Goal: Communication & Community: Answer question/provide support

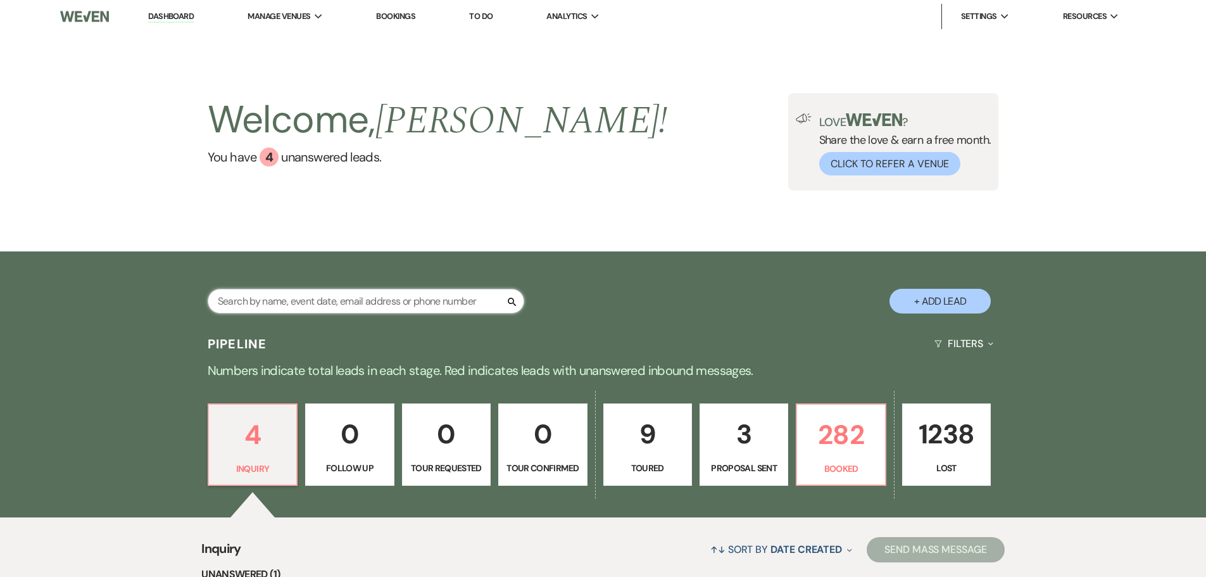
drag, startPoint x: 406, startPoint y: 296, endPoint x: 416, endPoint y: 270, distance: 28.1
click at [406, 295] on input "text" at bounding box center [366, 301] width 316 height 25
type input "kraft"
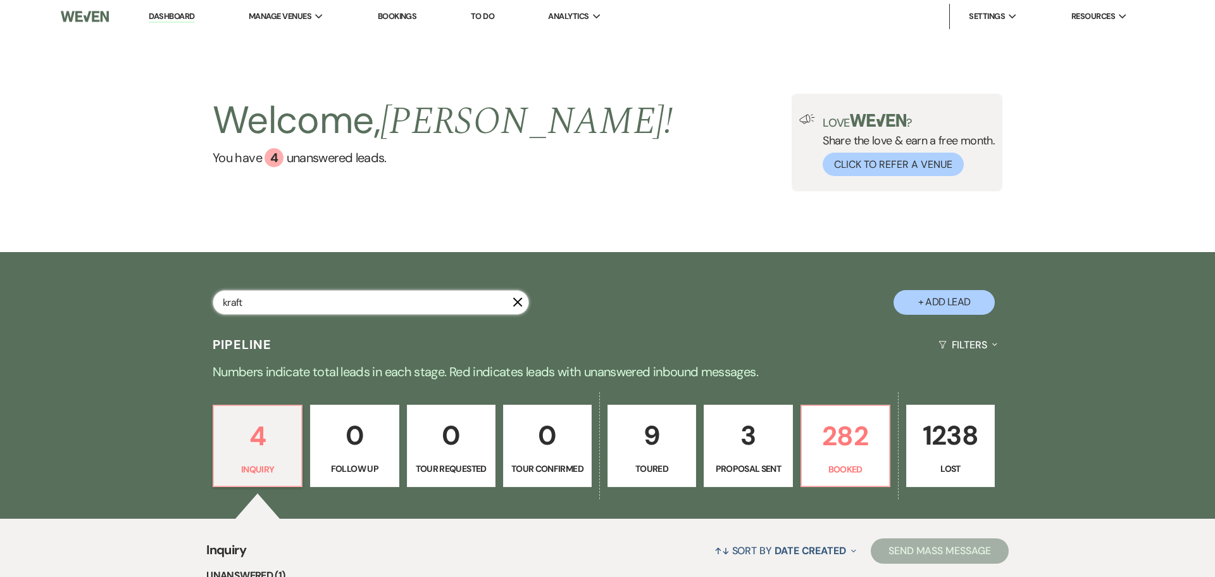
select select "8"
select select "4"
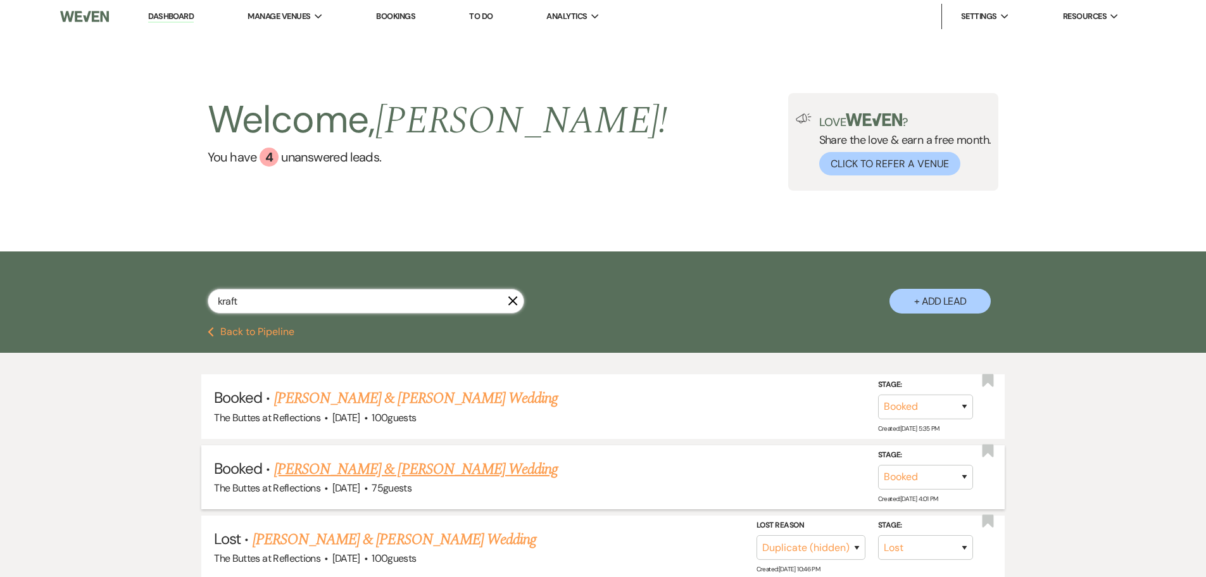
type input "kraft"
click at [440, 470] on link "[PERSON_NAME] & [PERSON_NAME] Wedding" at bounding box center [416, 469] width 284 height 23
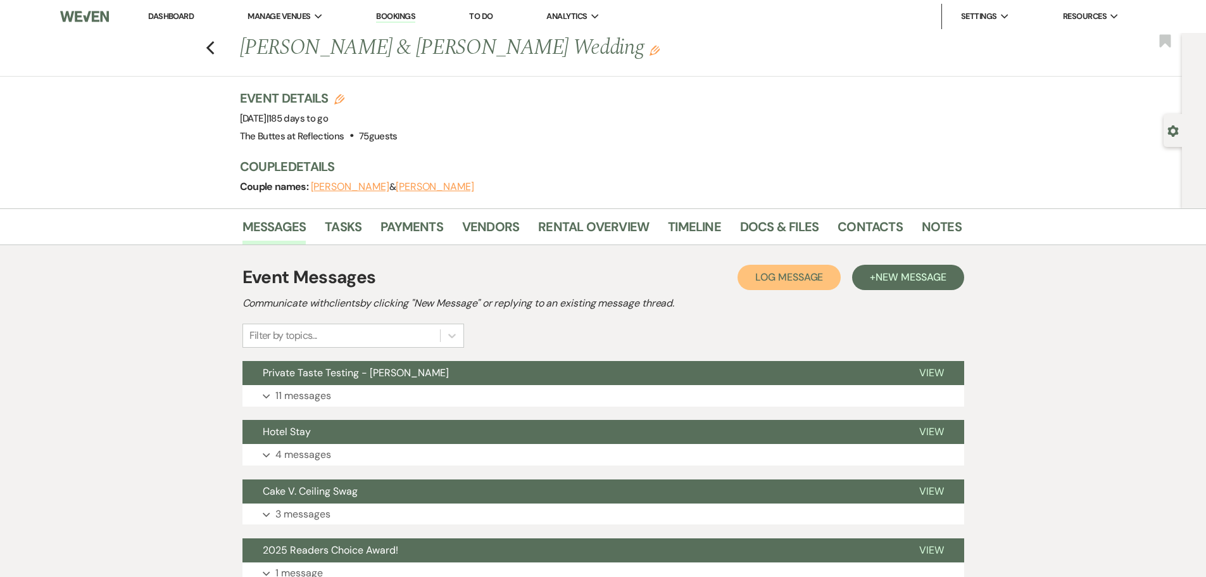
click at [805, 275] on span "Log Message" at bounding box center [789, 276] width 68 height 13
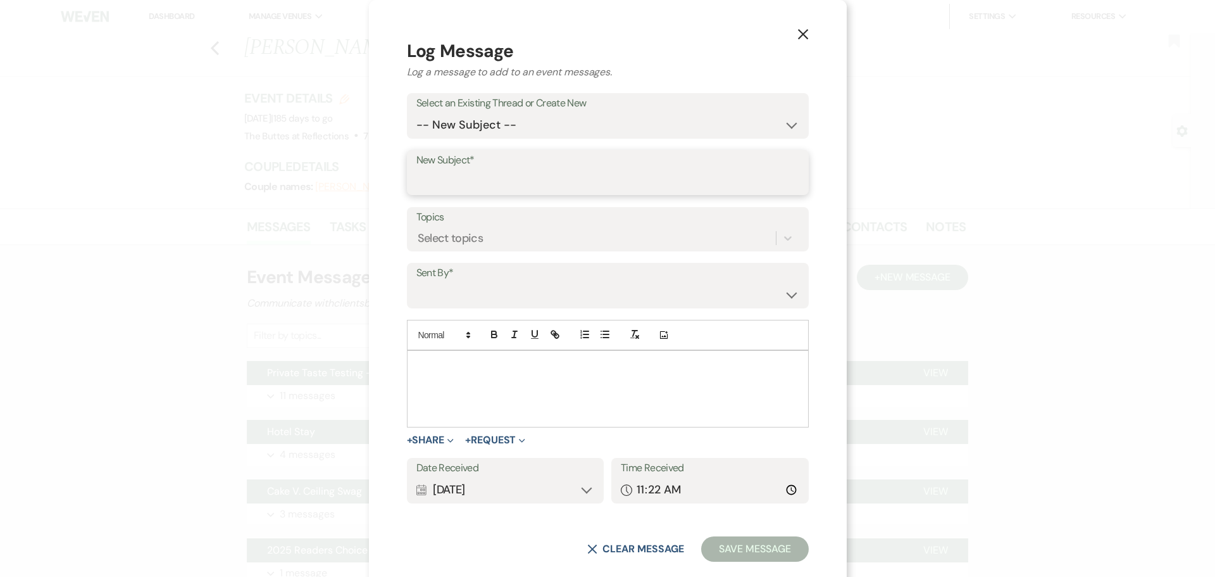
click at [511, 180] on input "New Subject*" at bounding box center [607, 181] width 383 height 25
type input "Email"
click at [512, 286] on select "[PERSON_NAME] ([EMAIL_ADDRESS][DOMAIN_NAME]) [PERSON_NAME] ([EMAIL_ADDRESS][DOM…" at bounding box center [607, 294] width 383 height 25
select select "contact-269390"
click at [441, 282] on select "[PERSON_NAME] ([EMAIL_ADDRESS][DOMAIN_NAME]) [PERSON_NAME] ([EMAIL_ADDRESS][DOM…" at bounding box center [607, 294] width 383 height 25
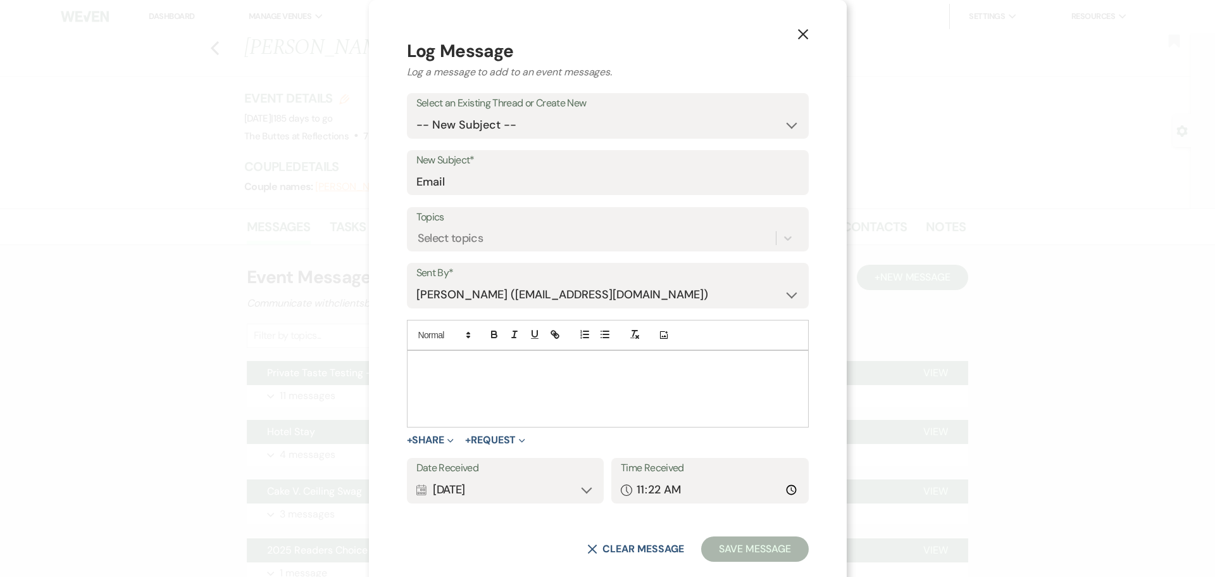
click at [489, 401] on div at bounding box center [608, 389] width 401 height 76
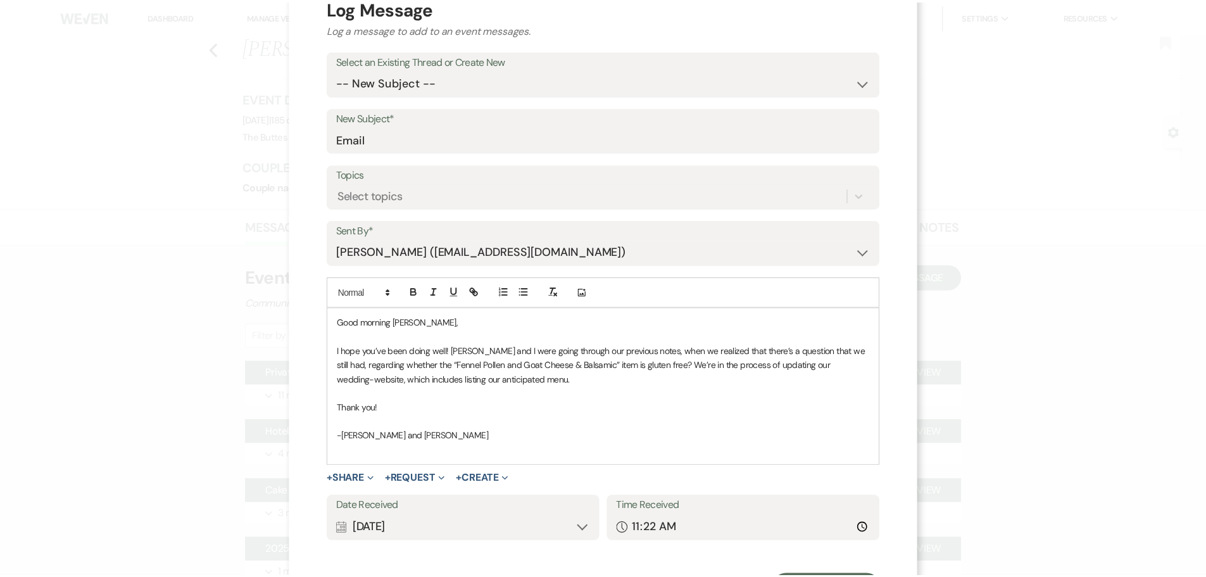
scroll to position [104, 0]
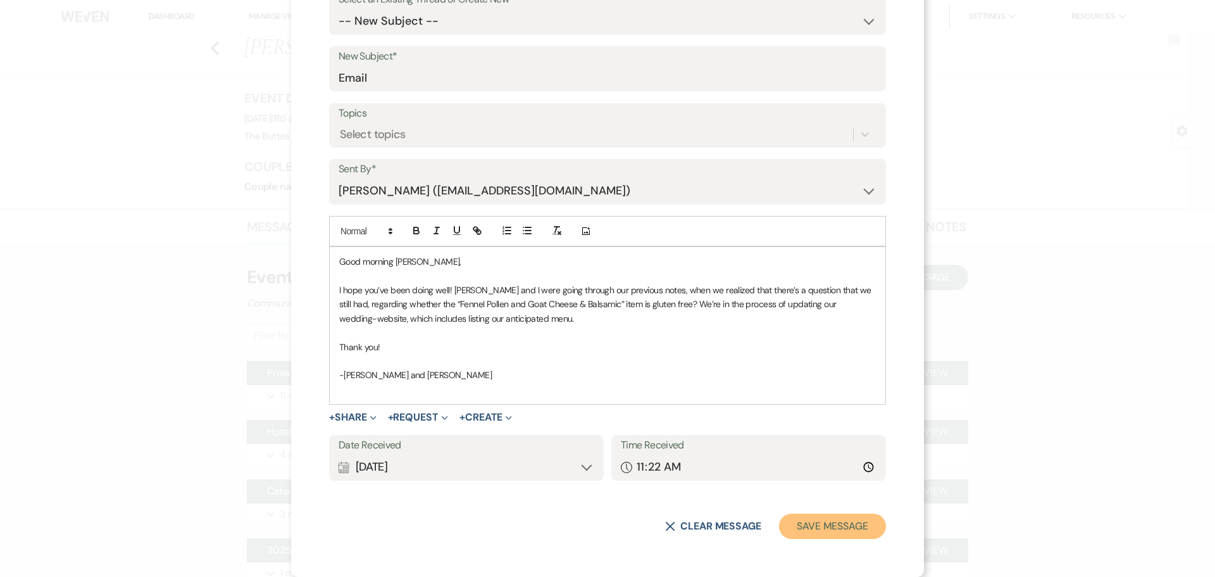
click at [810, 525] on button "Save Message" at bounding box center [832, 525] width 107 height 25
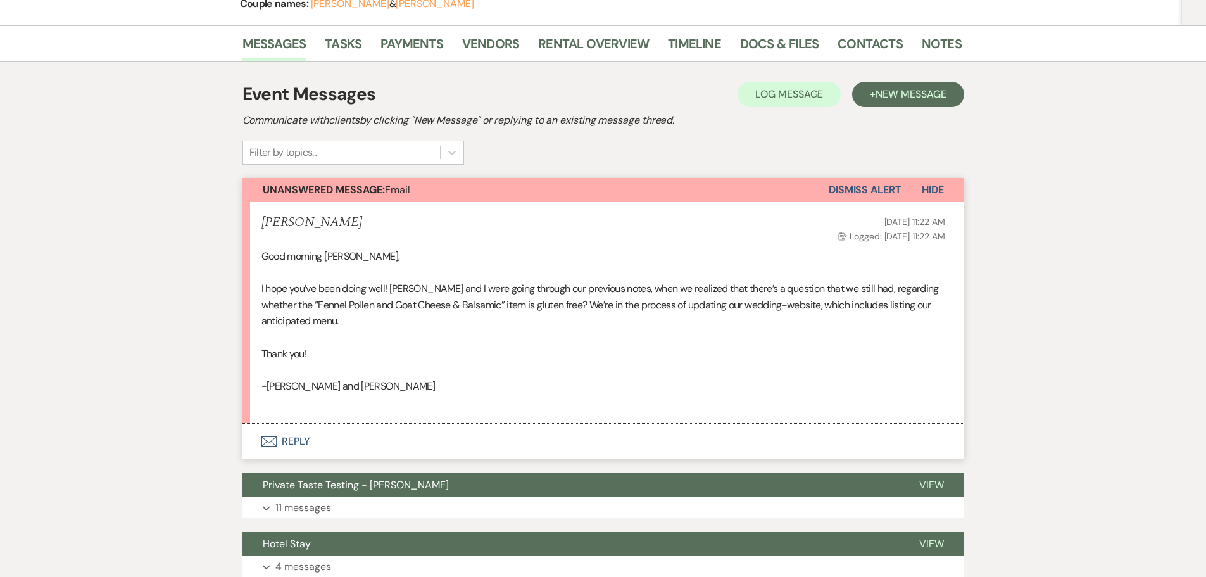
scroll to position [190, 0]
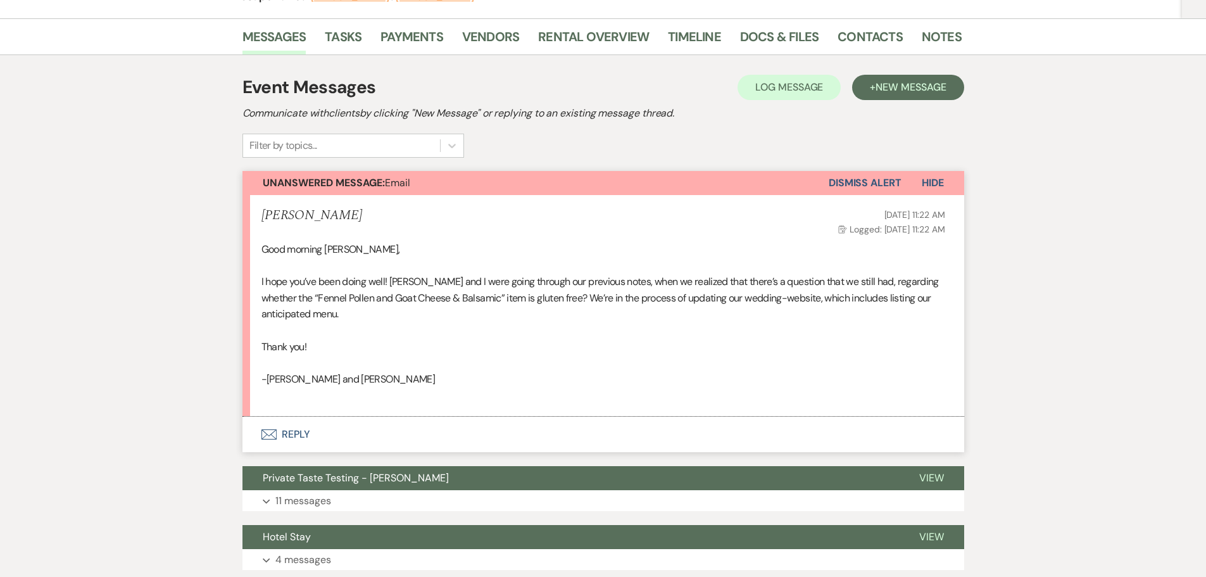
click at [266, 431] on icon "Envelope" at bounding box center [268, 434] width 15 height 10
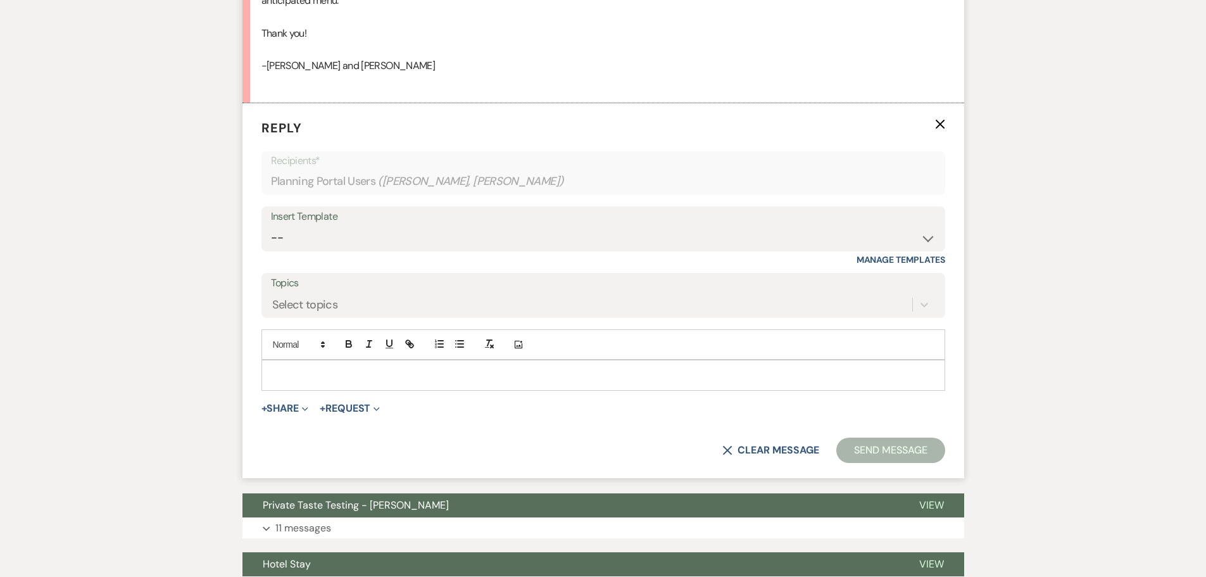
scroll to position [506, 0]
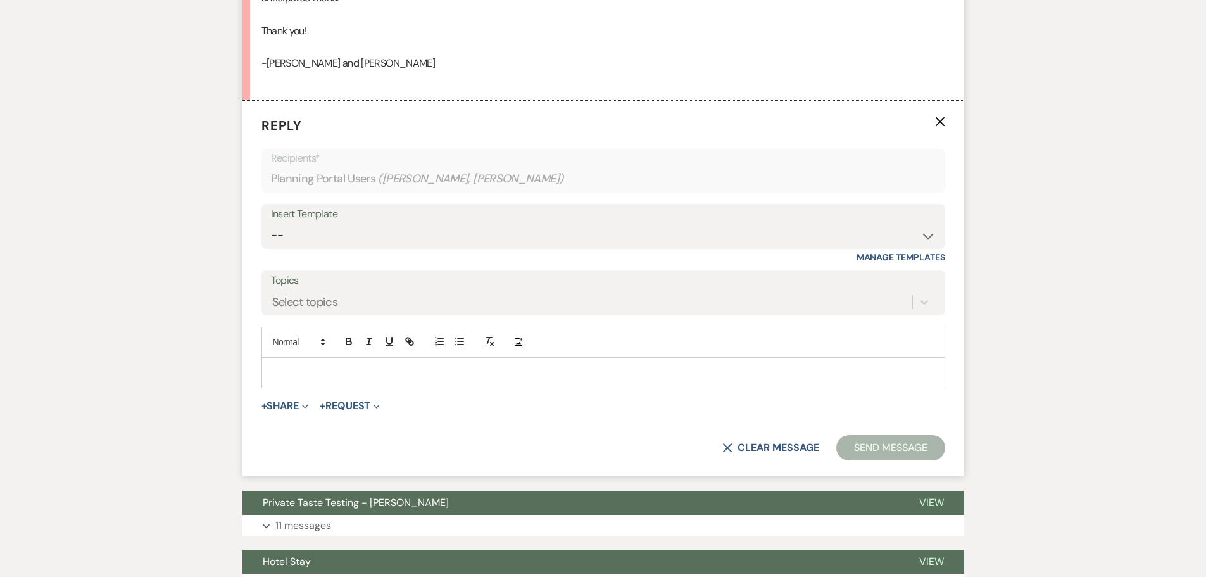
click at [280, 362] on div at bounding box center [603, 372] width 682 height 29
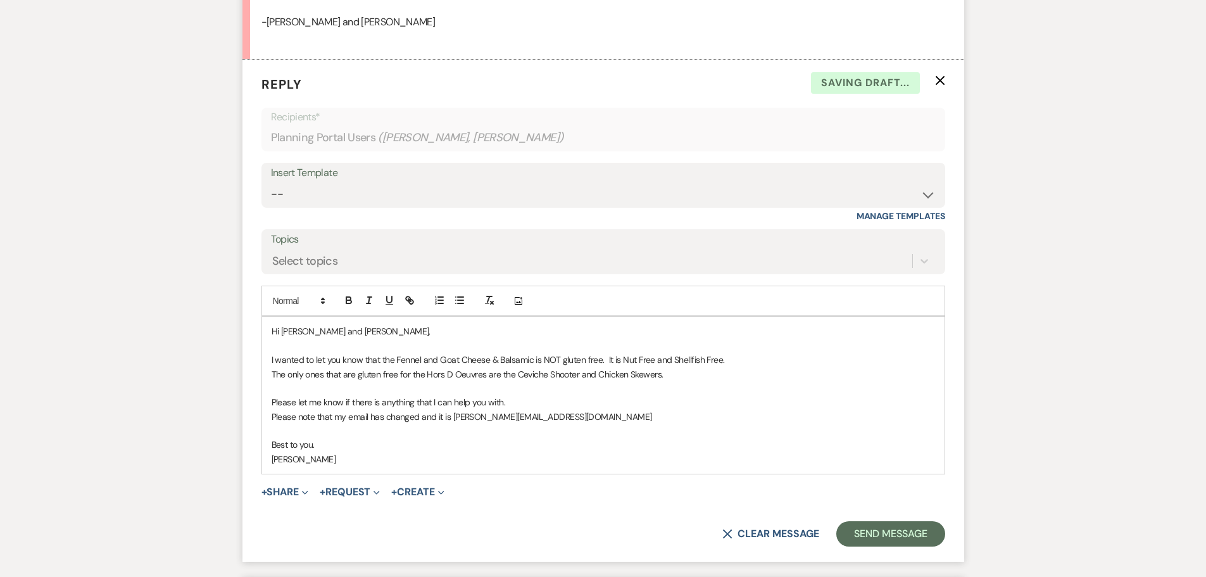
scroll to position [569, 0]
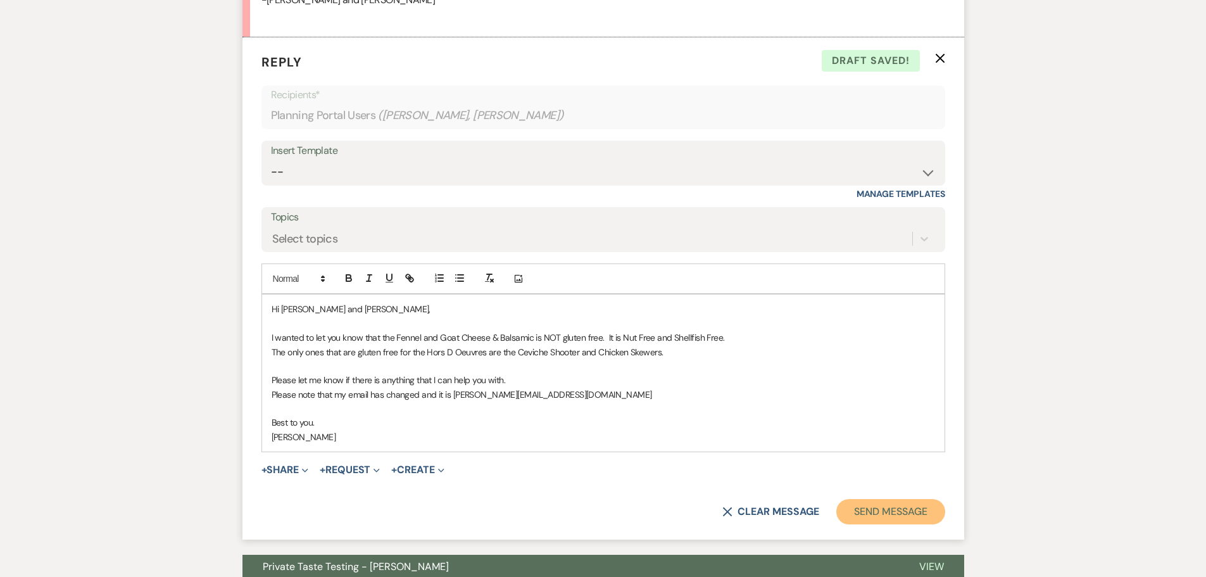
click at [878, 509] on button "Send Message" at bounding box center [890, 511] width 108 height 25
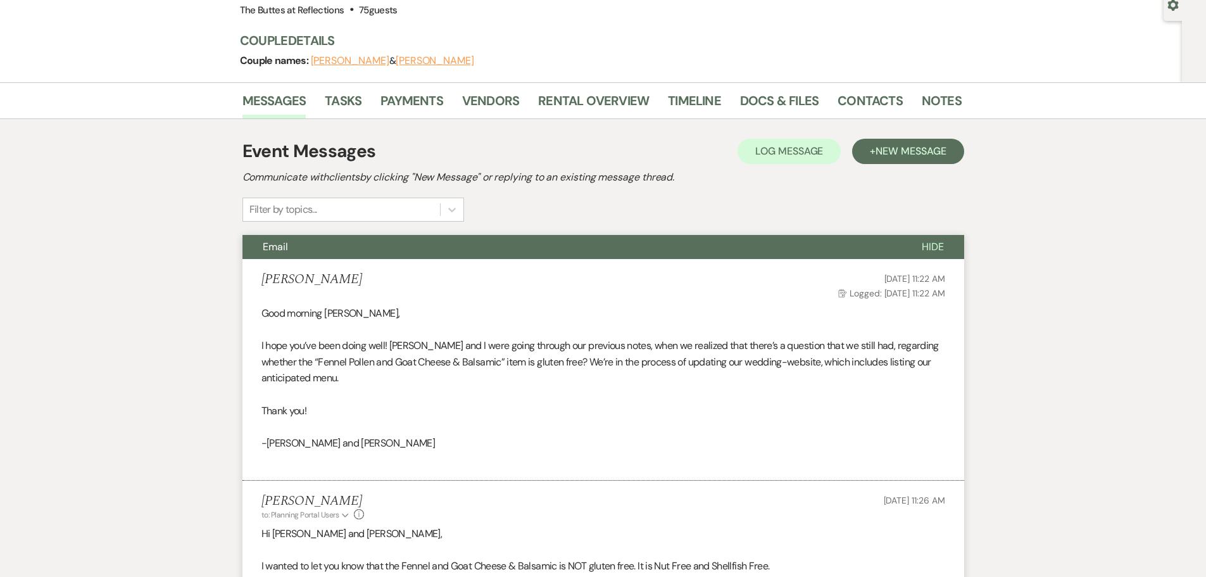
scroll to position [0, 0]
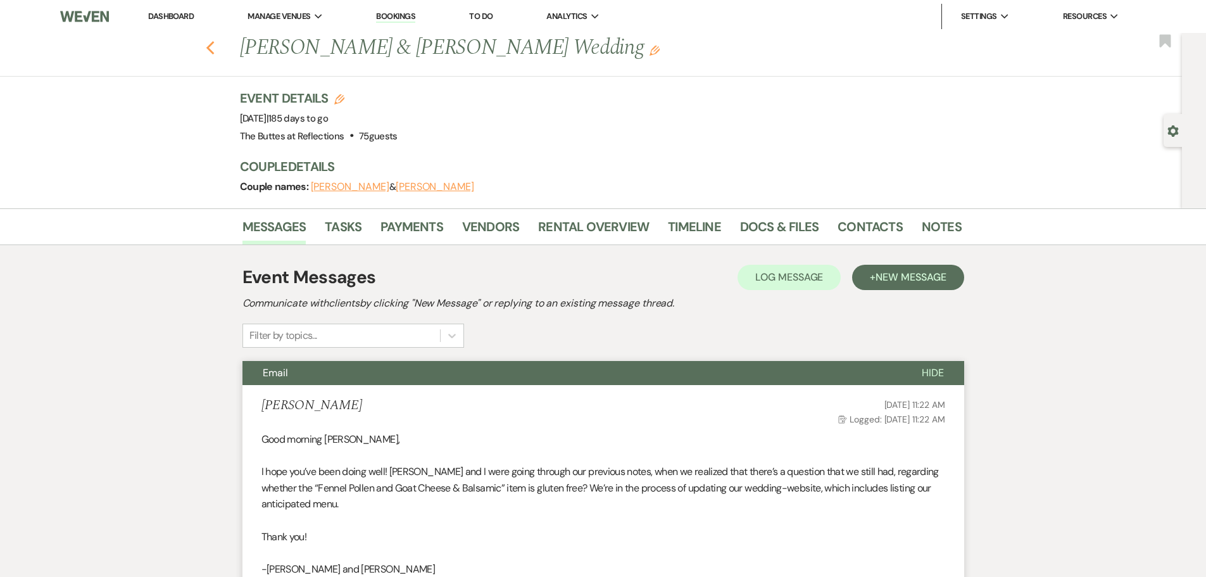
click at [215, 47] on icon "Previous" at bounding box center [210, 48] width 9 height 15
select select "8"
select select "4"
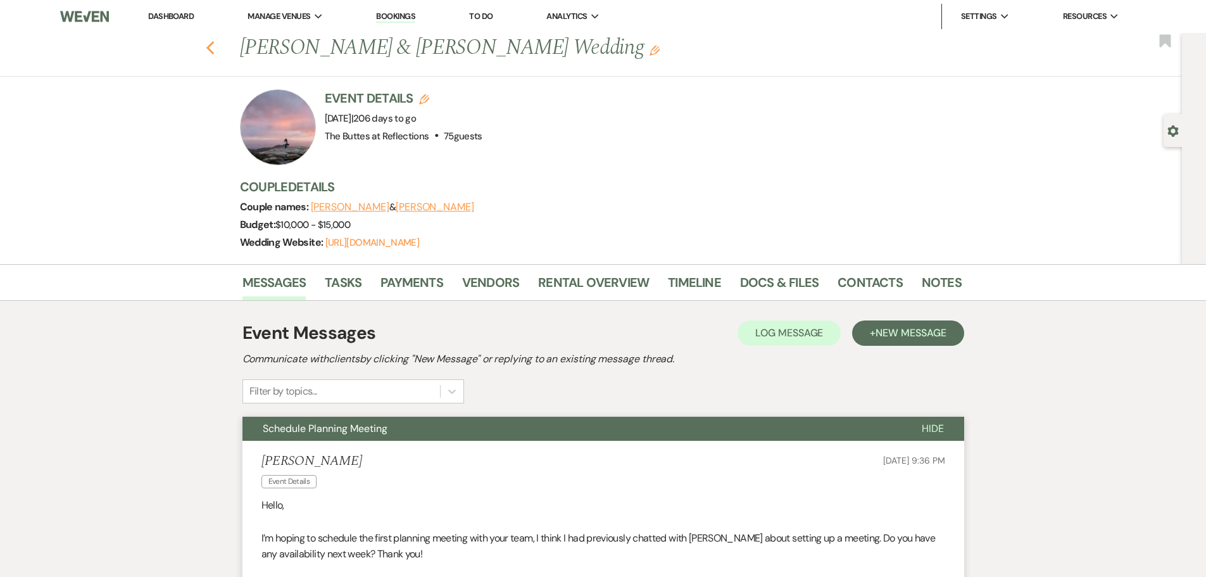
click at [215, 48] on icon "Previous" at bounding box center [210, 48] width 9 height 15
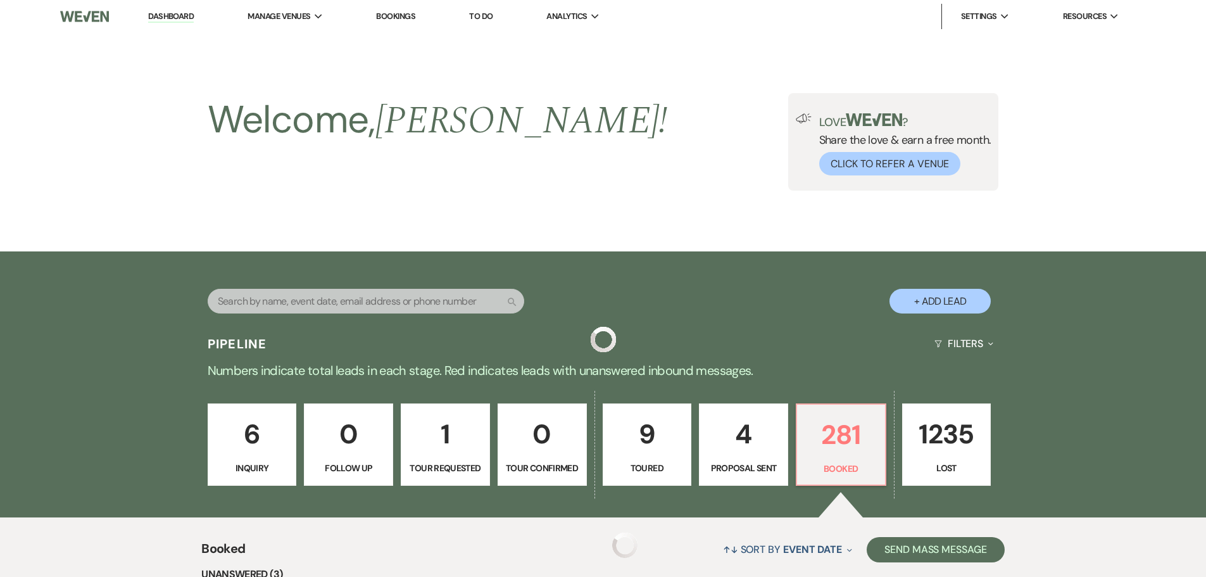
scroll to position [316, 0]
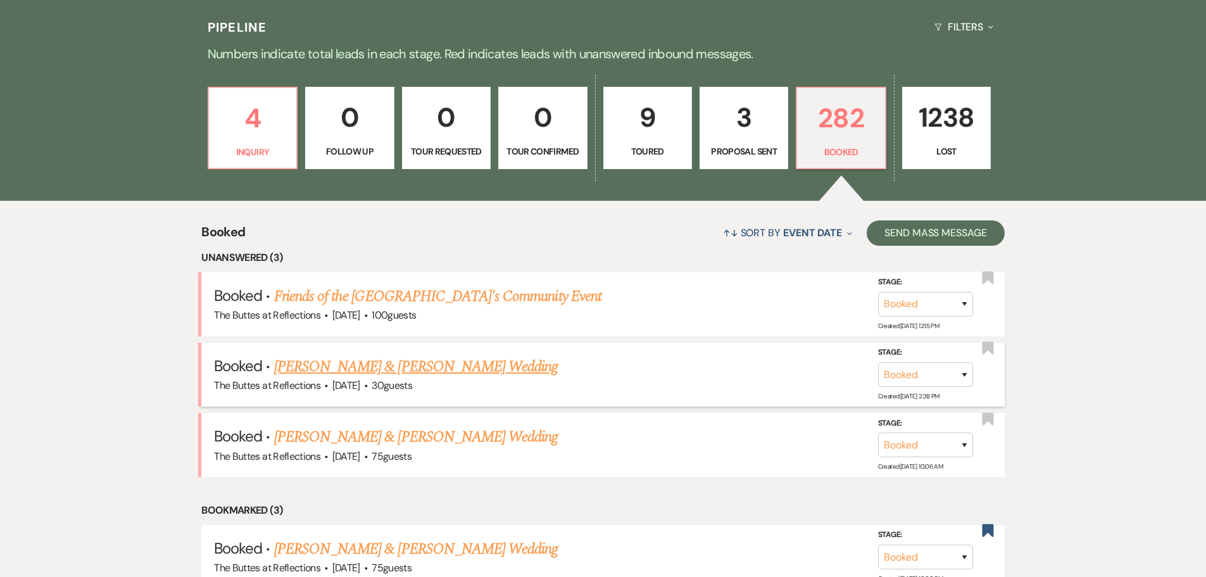
click at [331, 364] on link "[PERSON_NAME] & [PERSON_NAME] Wedding" at bounding box center [416, 366] width 284 height 23
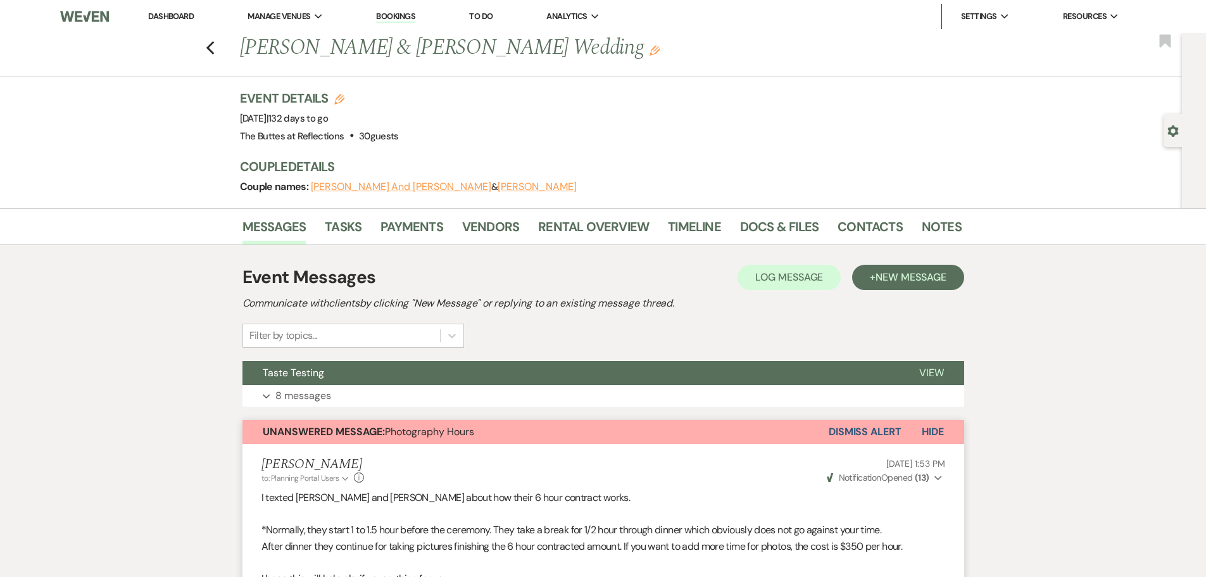
click at [208, 44] on div "Previous [PERSON_NAME] & [PERSON_NAME] Wedding Edit Bookmark" at bounding box center [588, 55] width 1188 height 44
click at [215, 47] on icon "Previous" at bounding box center [210, 48] width 9 height 15
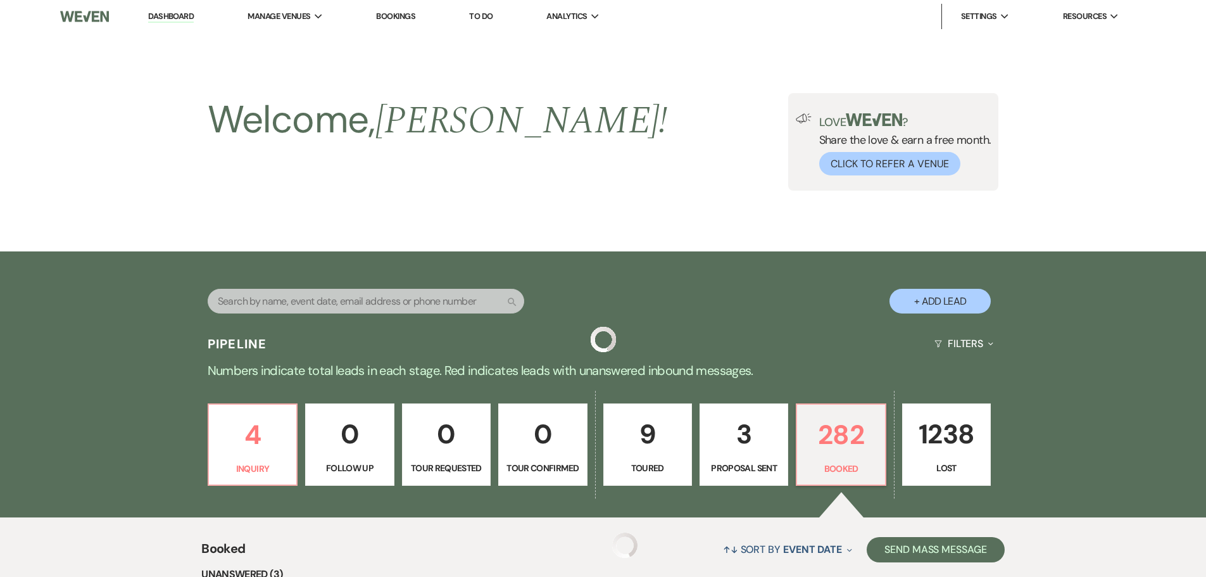
scroll to position [316, 0]
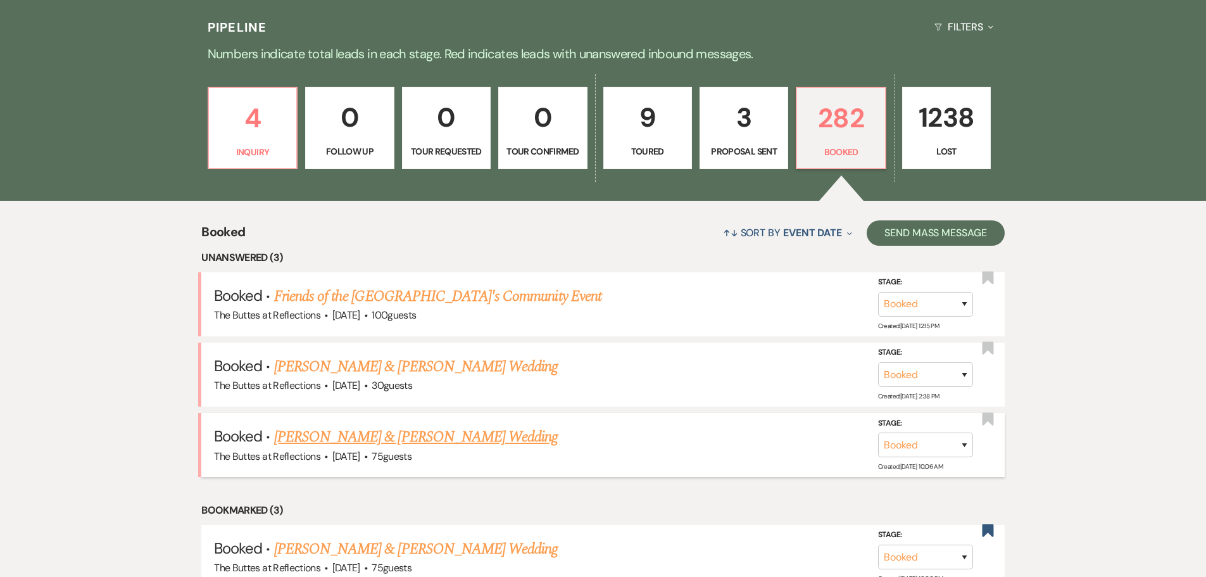
click at [341, 435] on link "[PERSON_NAME] & [PERSON_NAME] Wedding" at bounding box center [416, 436] width 284 height 23
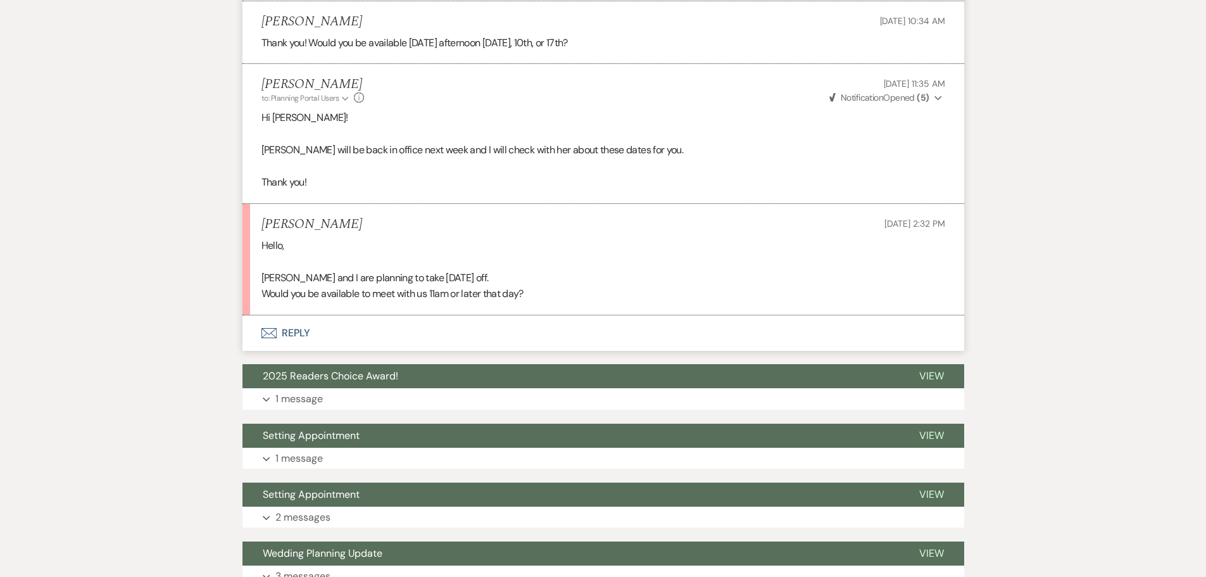
scroll to position [3164, 0]
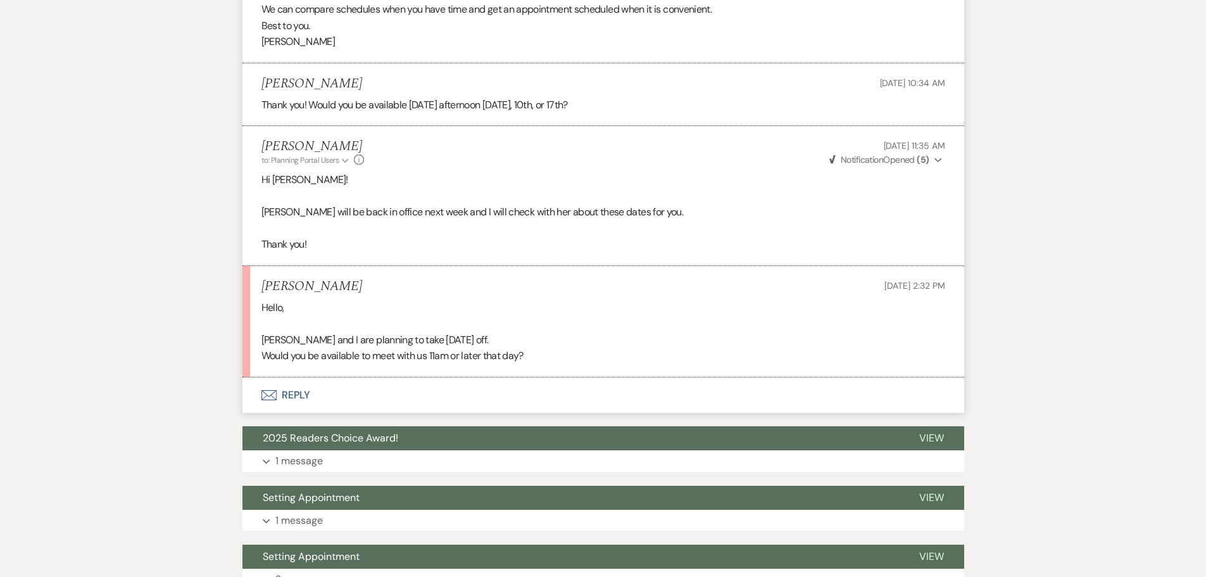
click at [271, 400] on icon "Envelope" at bounding box center [268, 395] width 15 height 10
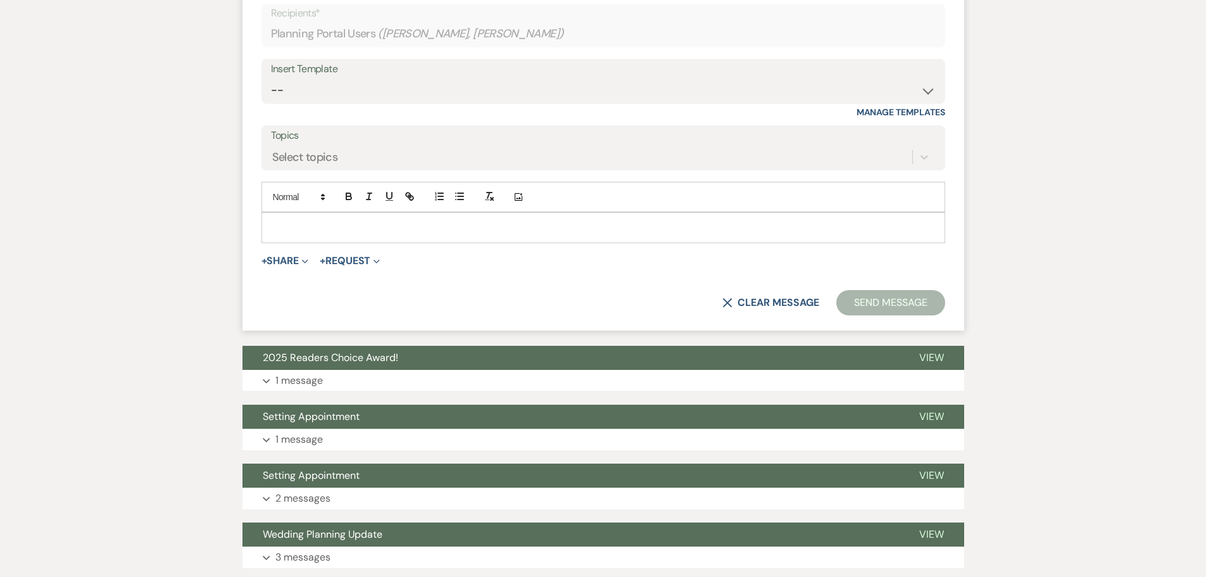
scroll to position [3599, 0]
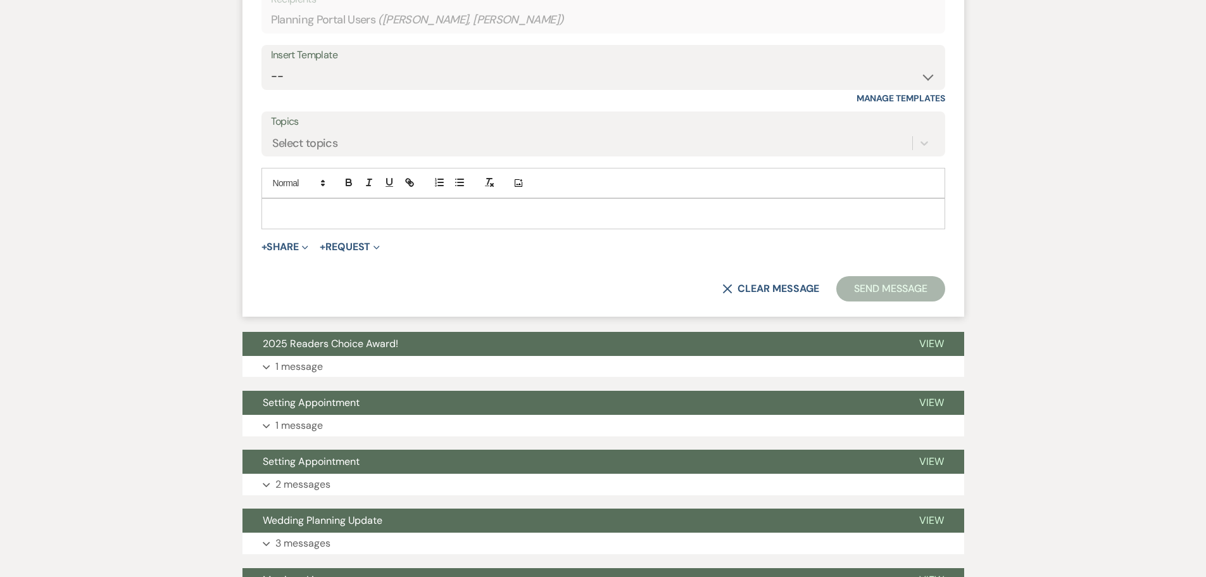
click at [280, 220] on p at bounding box center [603, 213] width 663 height 14
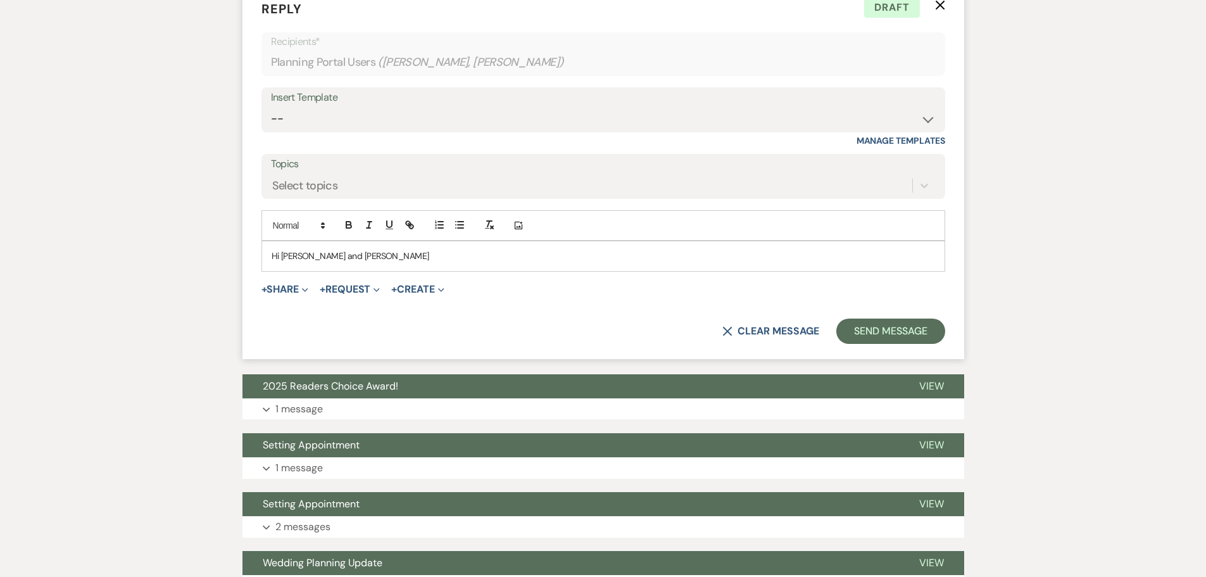
scroll to position [3608, 0]
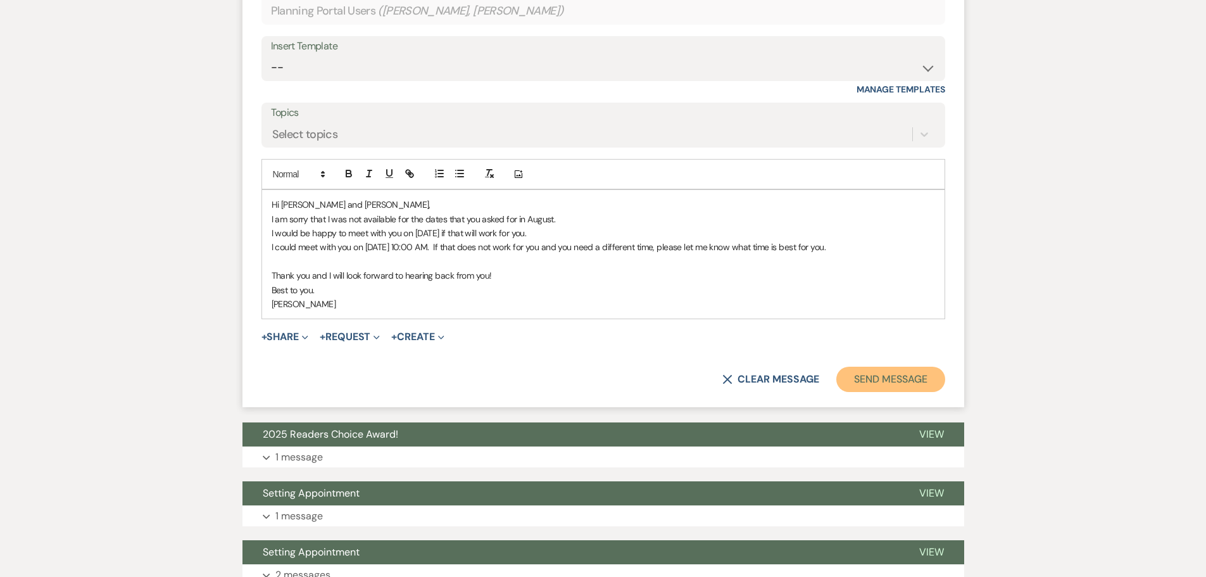
click at [863, 392] on button "Send Message" at bounding box center [890, 378] width 108 height 25
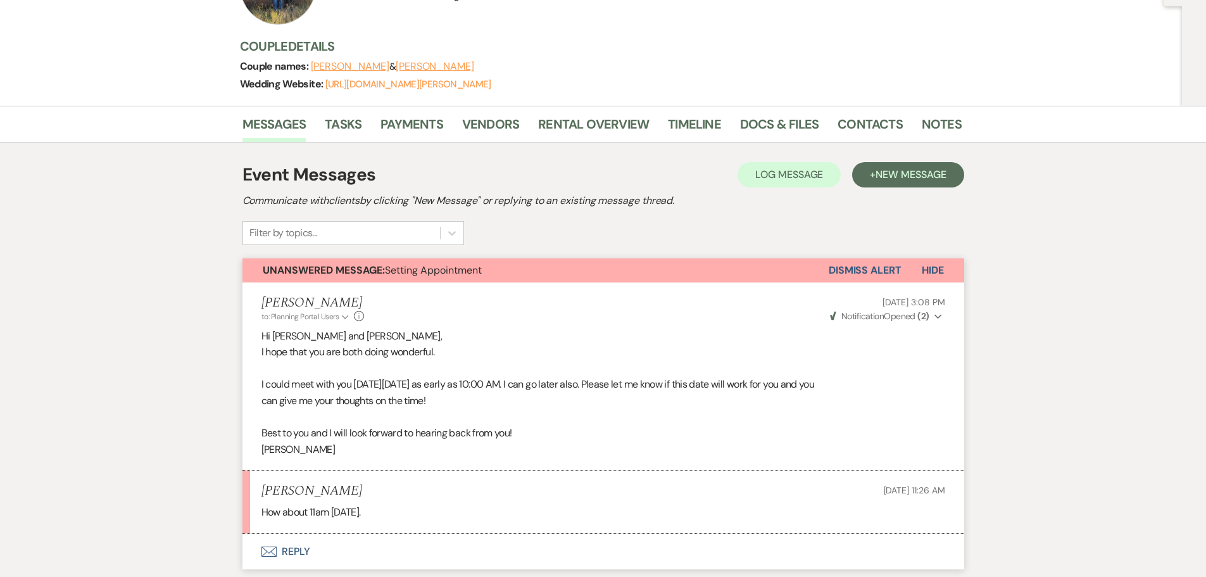
scroll to position [0, 0]
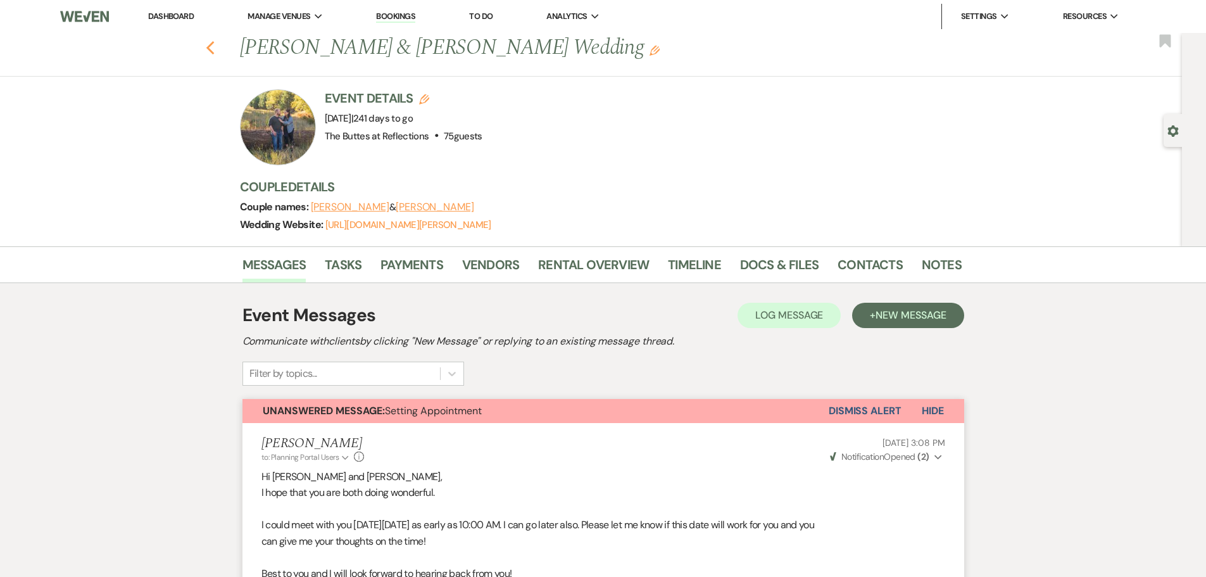
click at [214, 46] on use "button" at bounding box center [210, 48] width 8 height 14
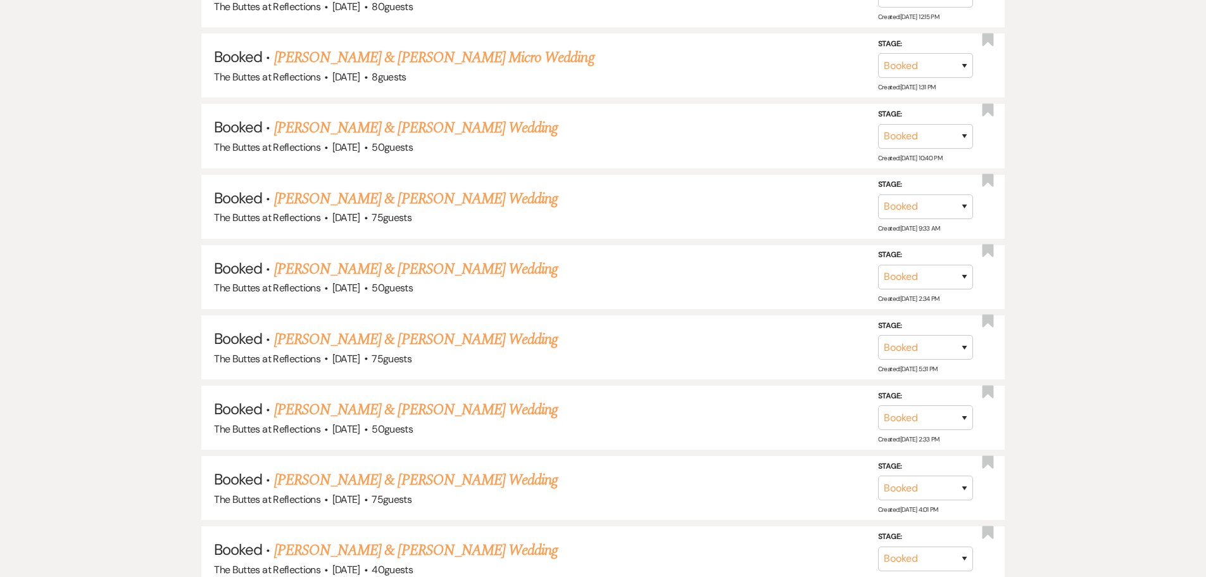
scroll to position [2279, 0]
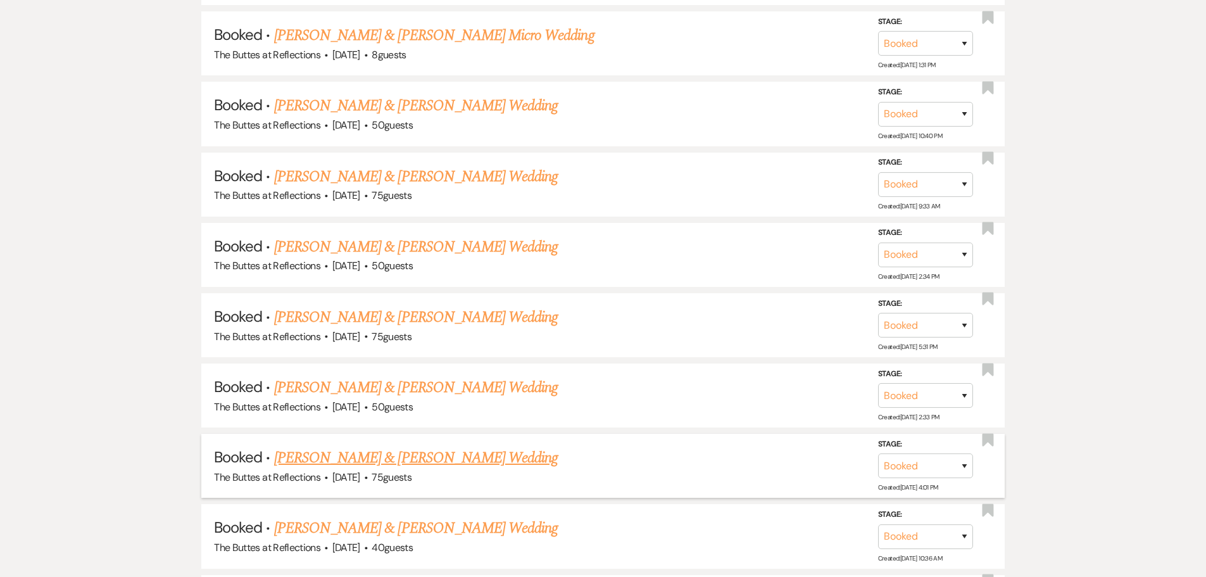
click at [347, 453] on link "[PERSON_NAME] & [PERSON_NAME] Wedding" at bounding box center [416, 457] width 284 height 23
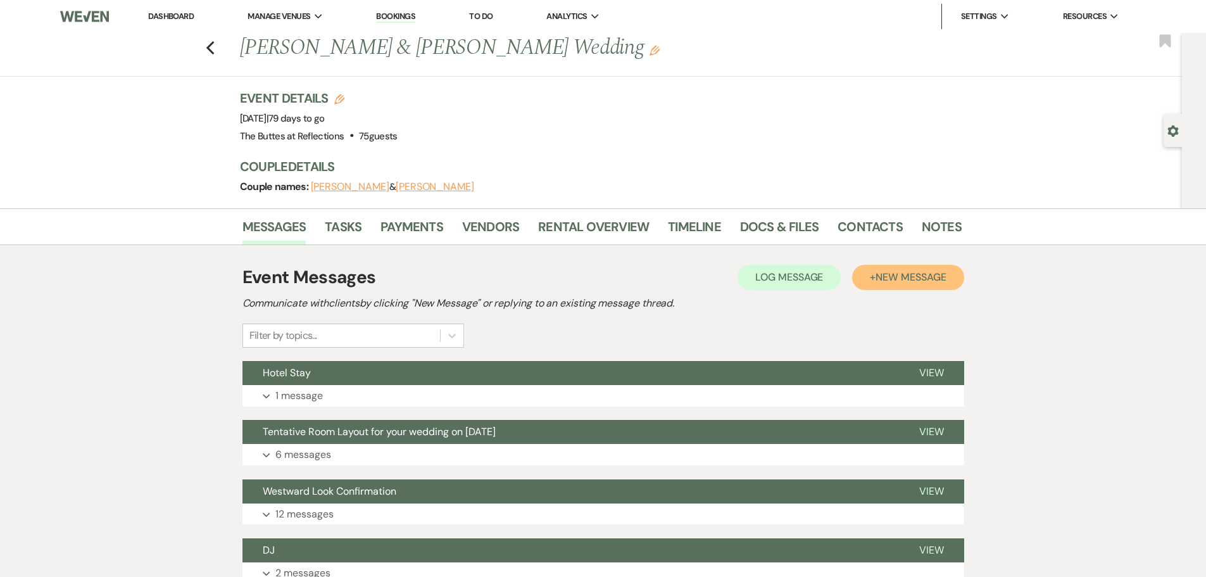
click at [893, 275] on span "New Message" at bounding box center [910, 276] width 70 height 13
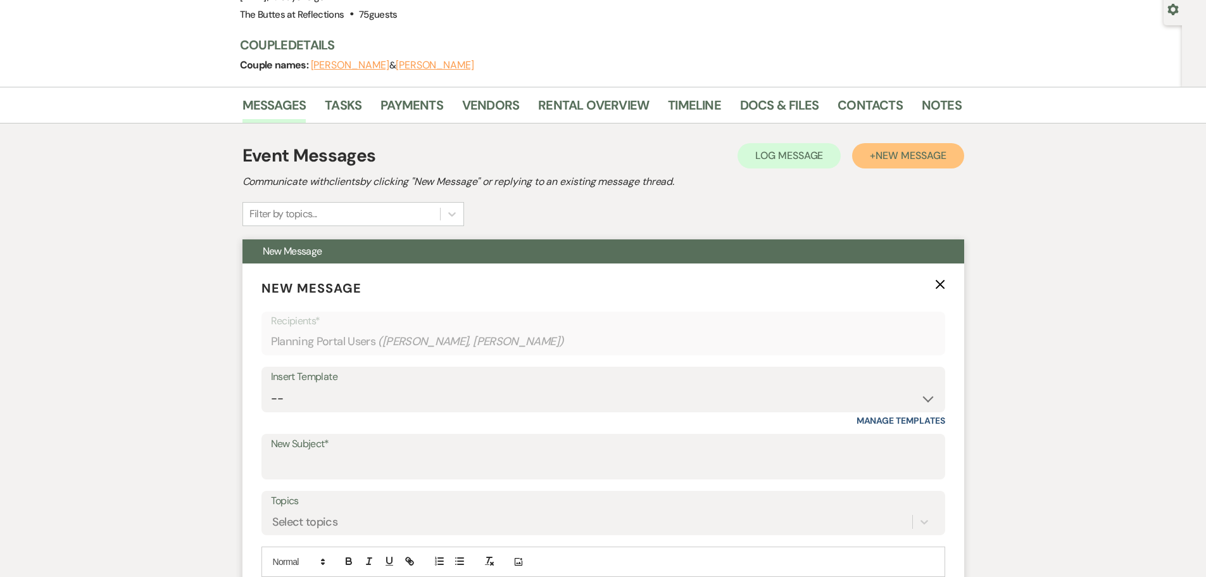
scroll to position [127, 0]
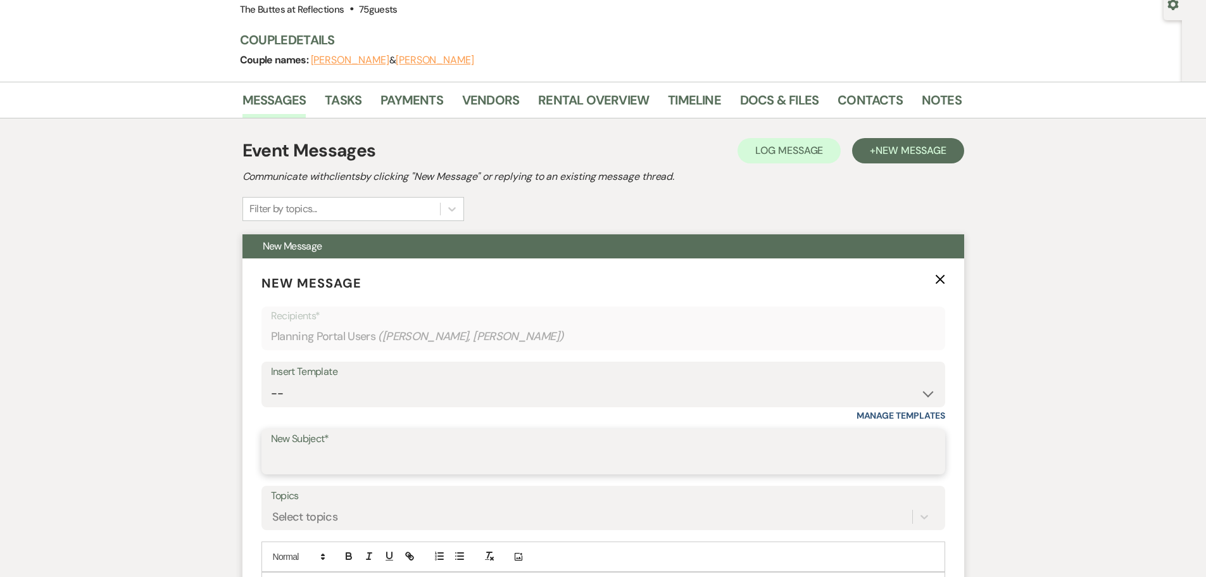
click at [287, 454] on input "New Subject*" at bounding box center [603, 460] width 665 height 25
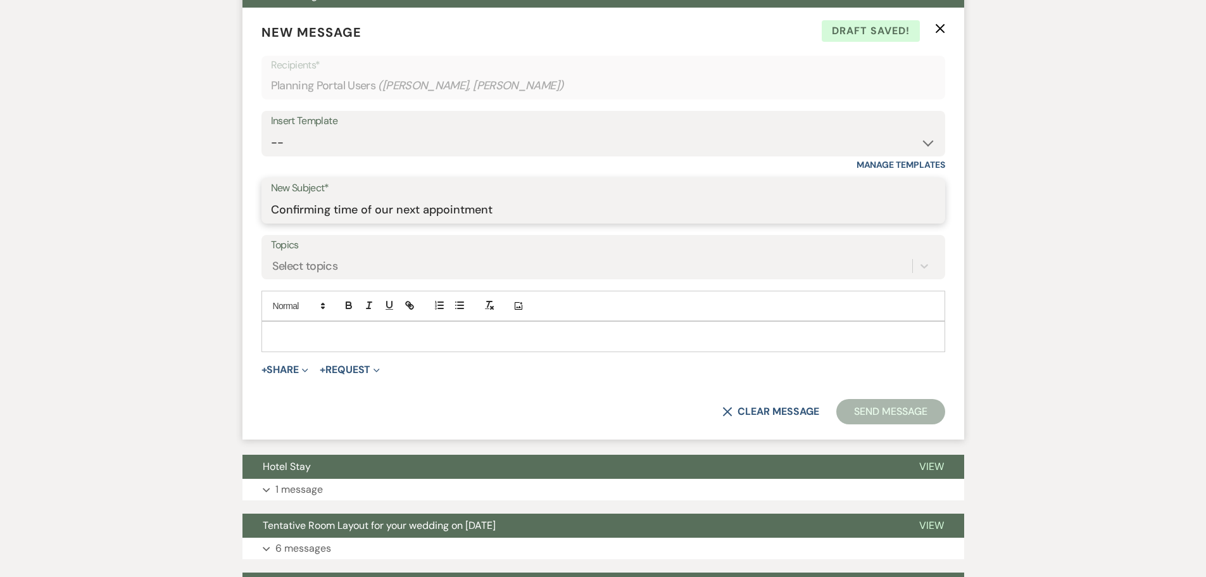
scroll to position [380, 0]
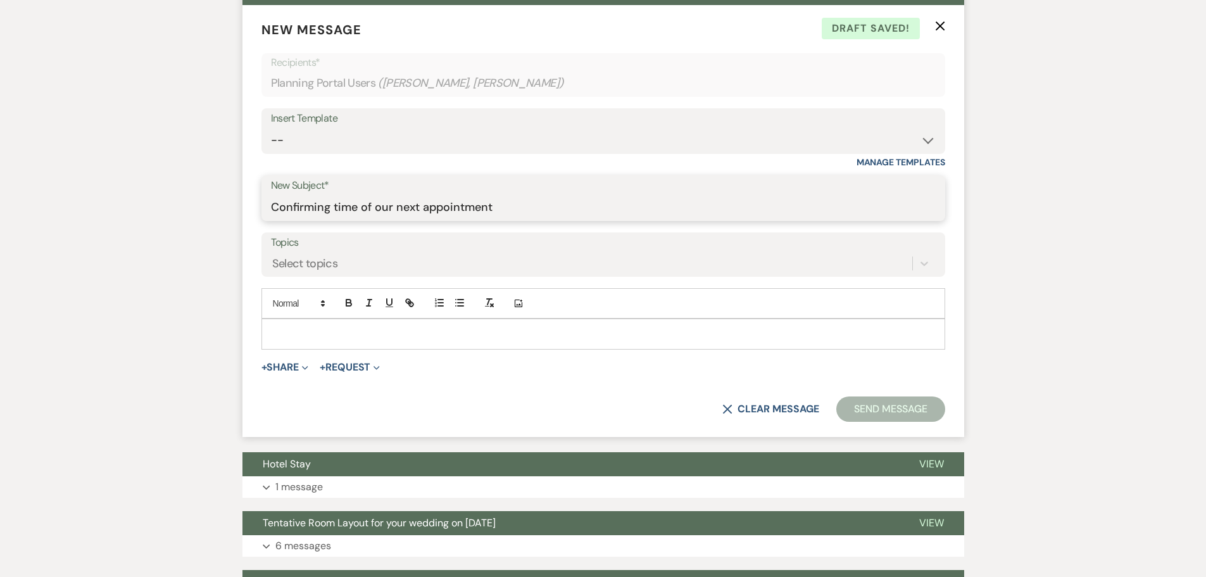
type input "Confirming time of our next appointment"
click at [271, 325] on div at bounding box center [603, 333] width 682 height 29
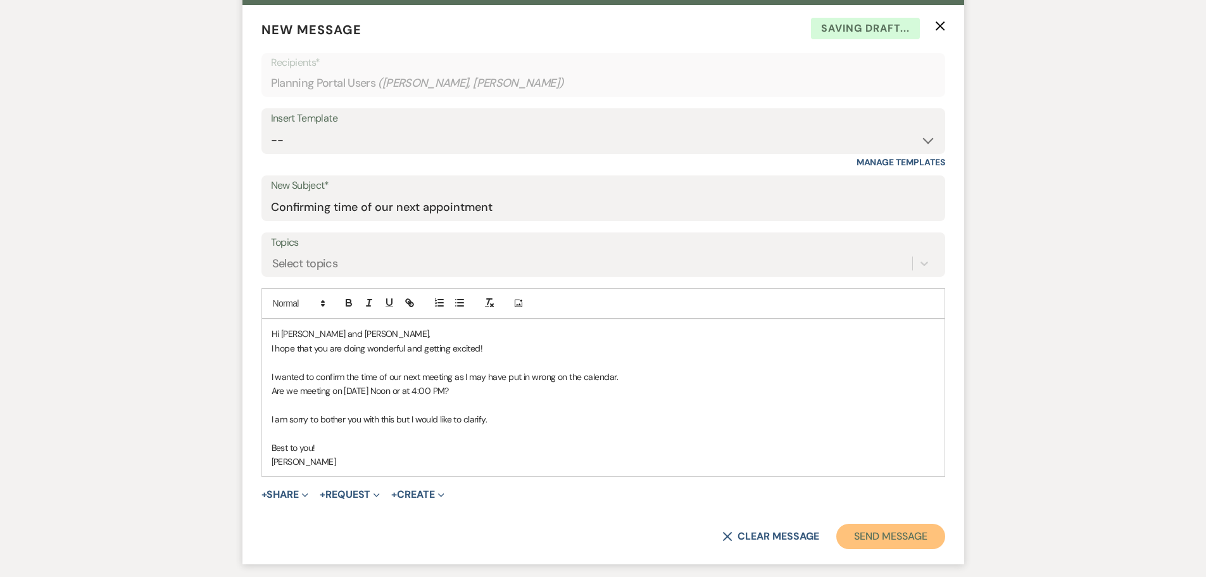
click at [865, 531] on button "Send Message" at bounding box center [890, 535] width 108 height 25
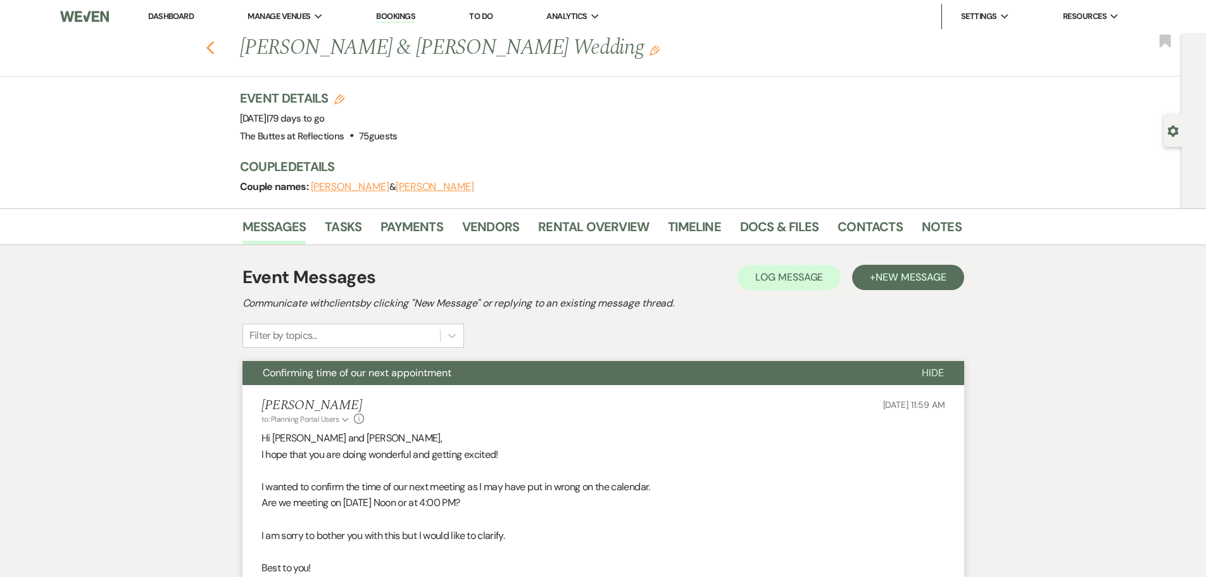
click at [213, 45] on icon "Previous" at bounding box center [210, 48] width 9 height 15
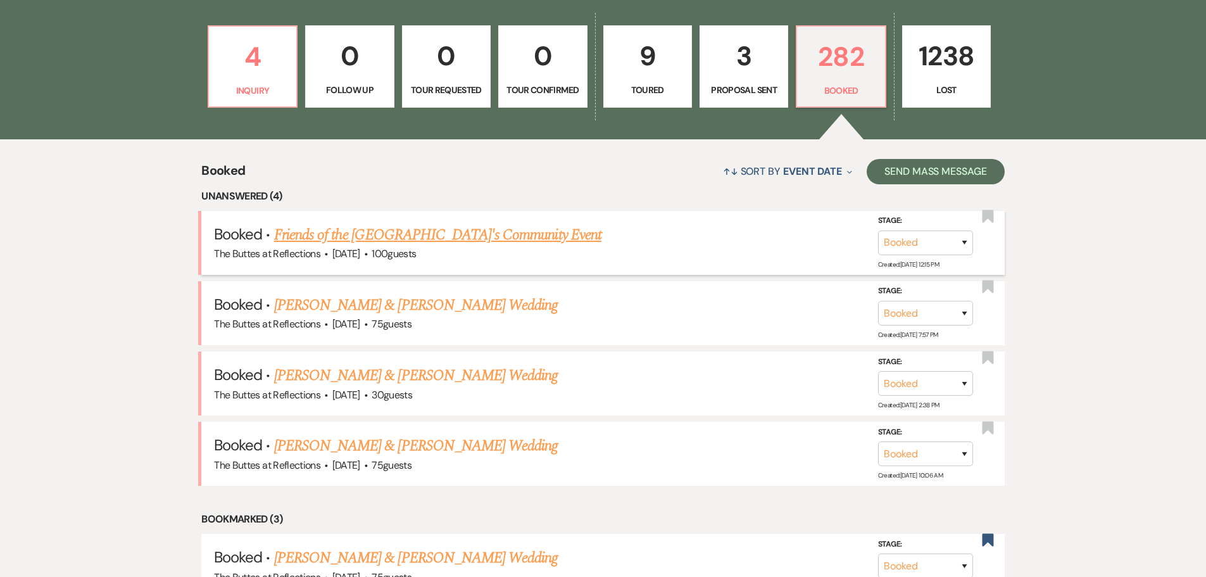
scroll to position [380, 0]
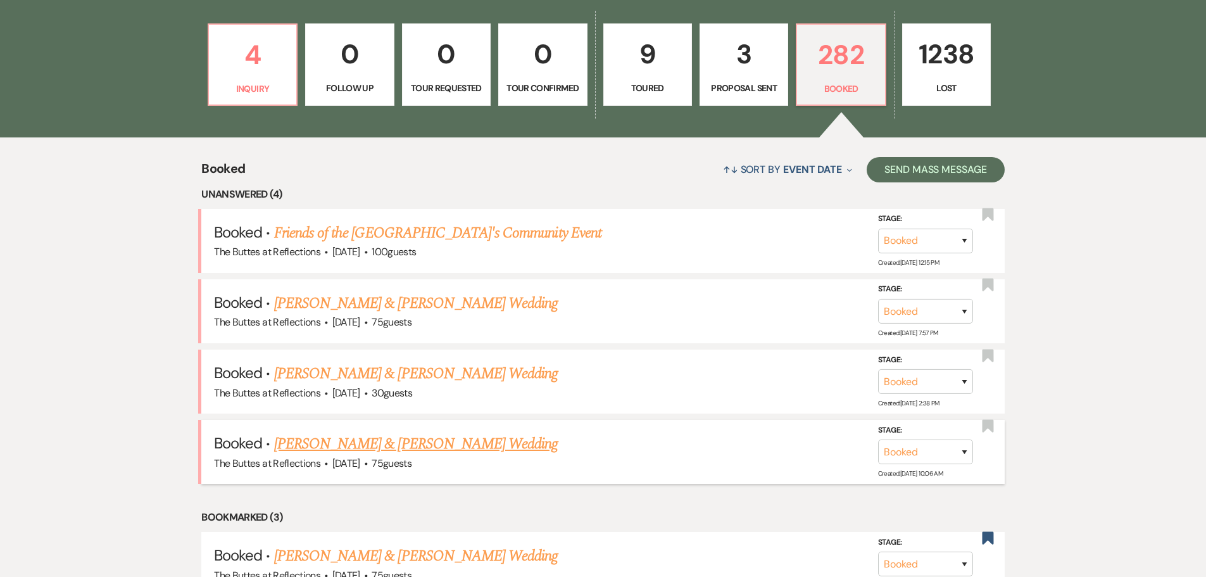
click at [358, 442] on link "[PERSON_NAME] & [PERSON_NAME] Wedding" at bounding box center [416, 443] width 284 height 23
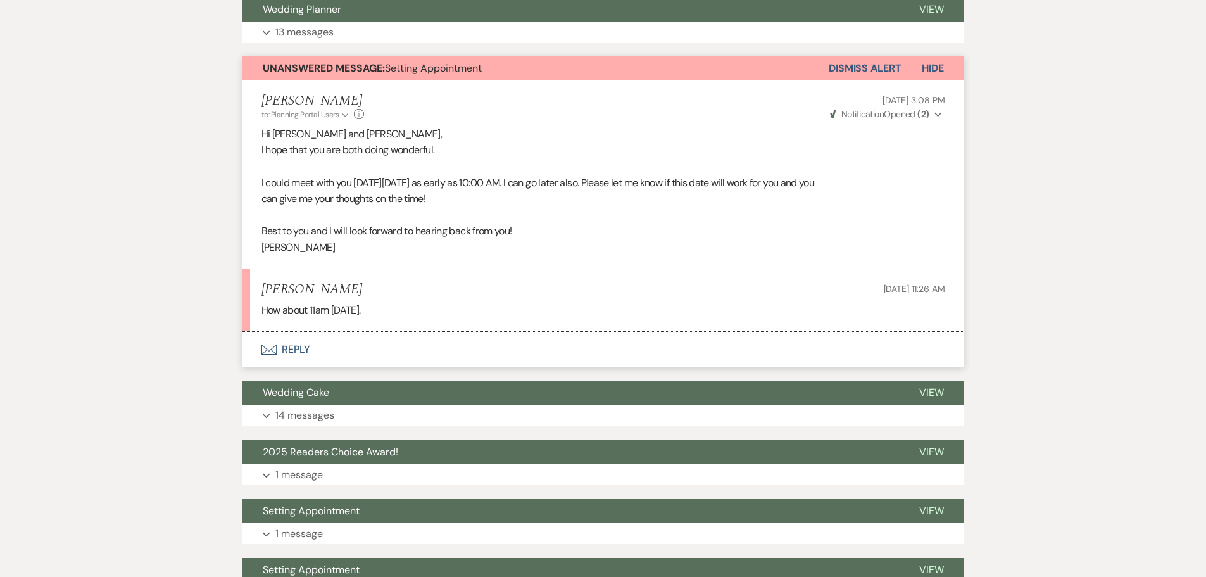
scroll to position [443, 0]
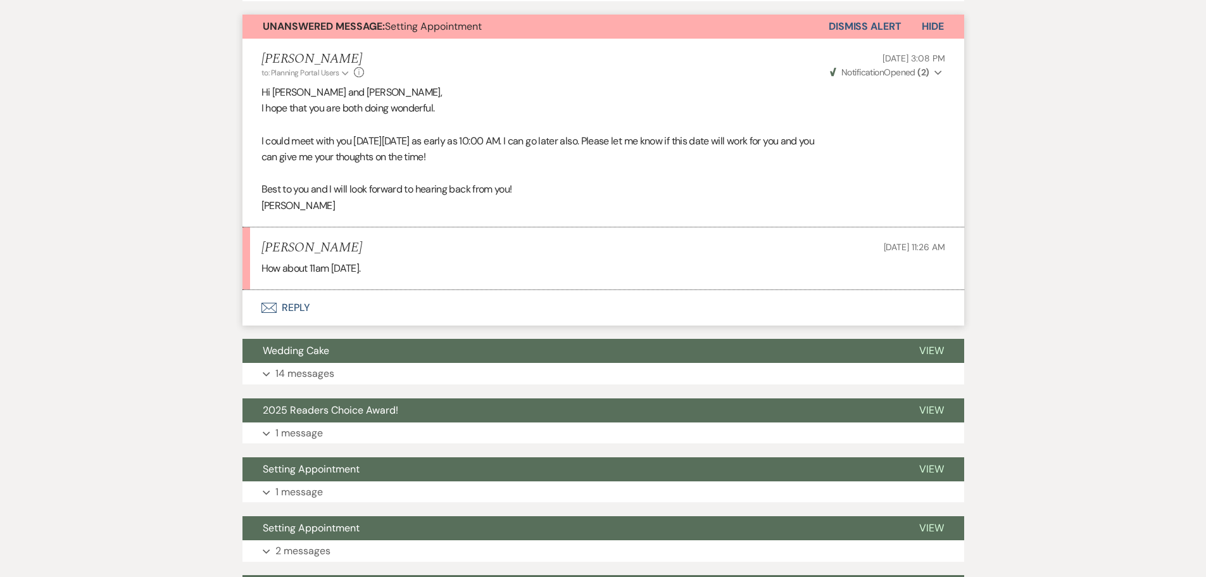
click at [275, 309] on icon "Envelope" at bounding box center [268, 308] width 15 height 10
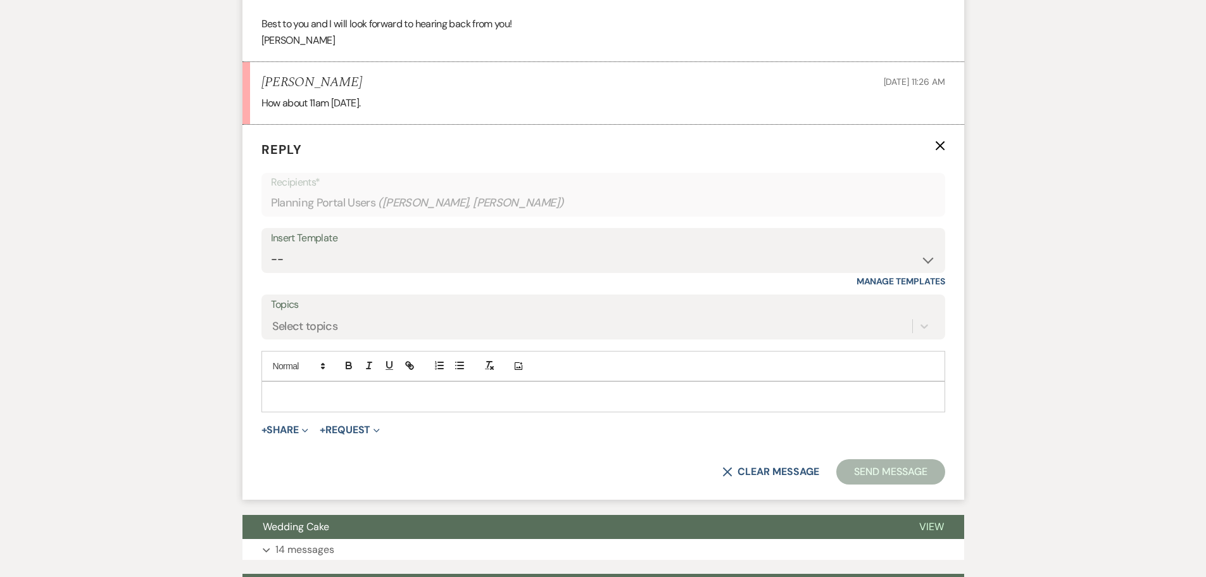
scroll to position [632, 0]
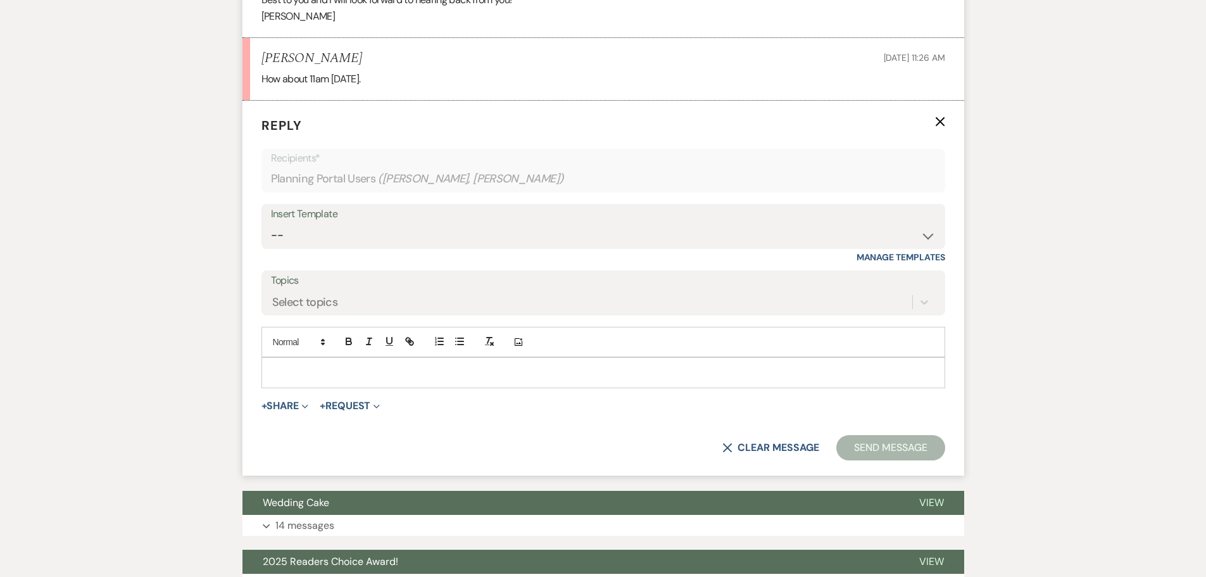
click at [295, 368] on p at bounding box center [603, 372] width 663 height 14
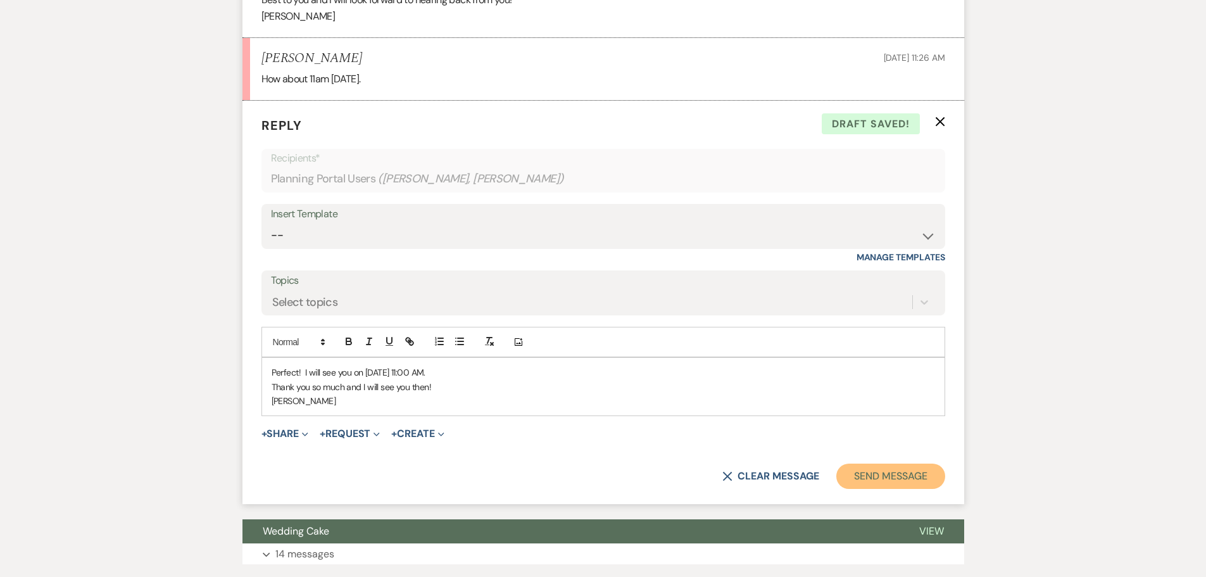
click at [861, 476] on button "Send Message" at bounding box center [890, 475] width 108 height 25
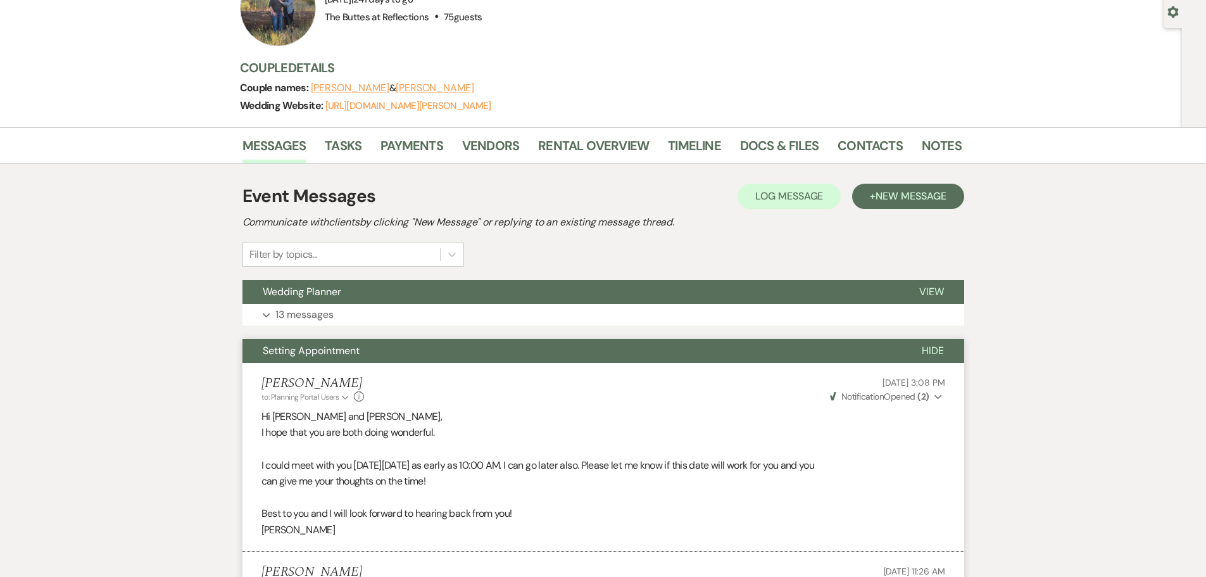
scroll to position [0, 0]
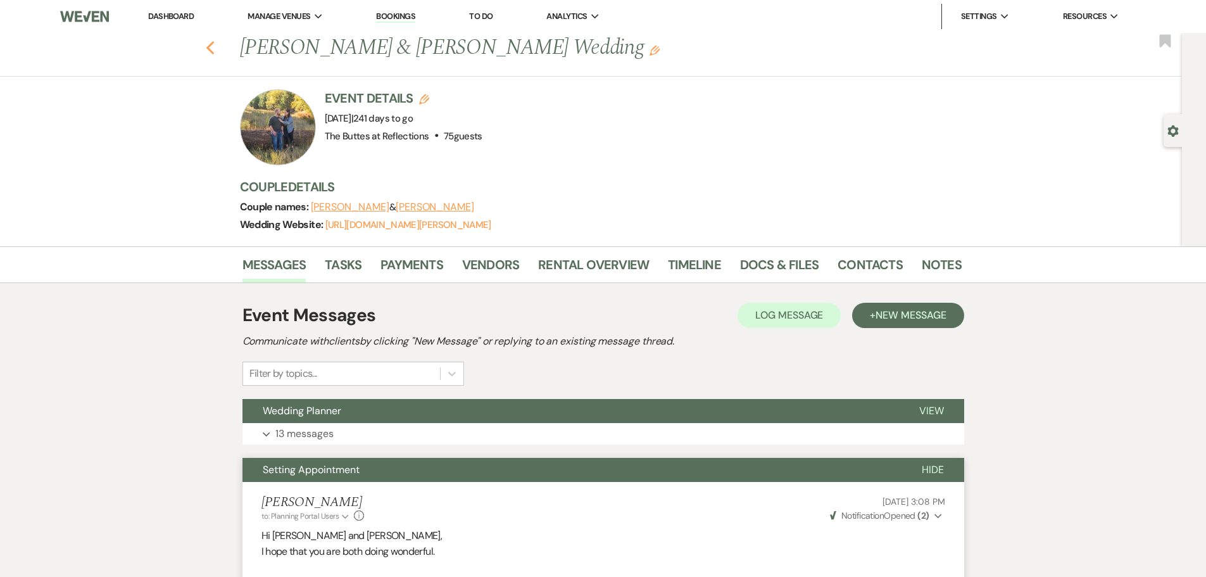
click at [215, 48] on icon "Previous" at bounding box center [210, 48] width 9 height 15
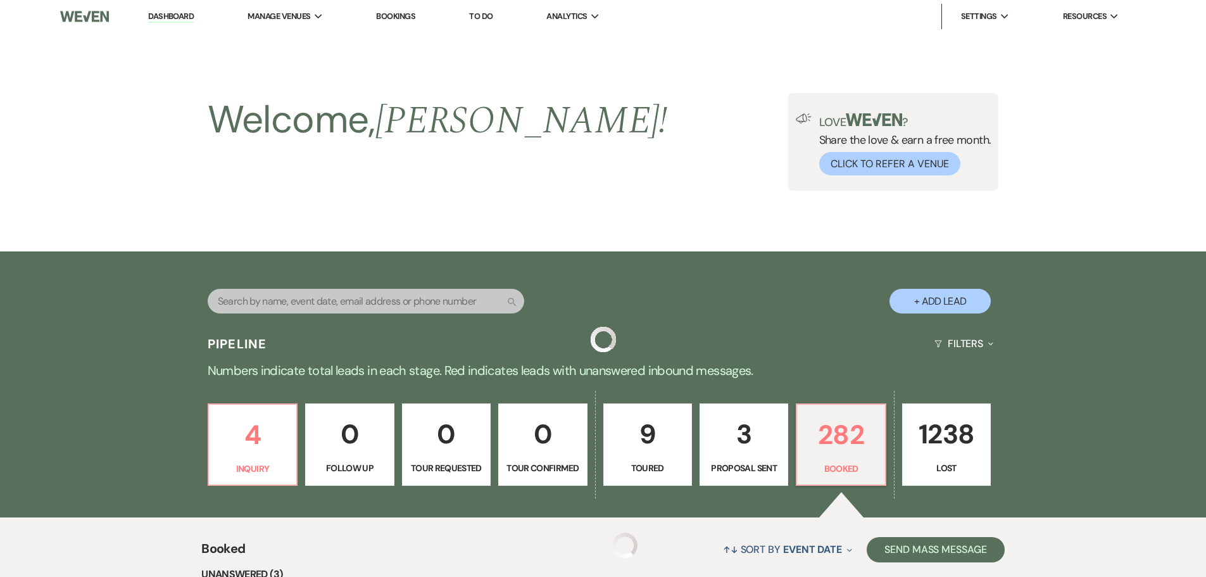
scroll to position [380, 0]
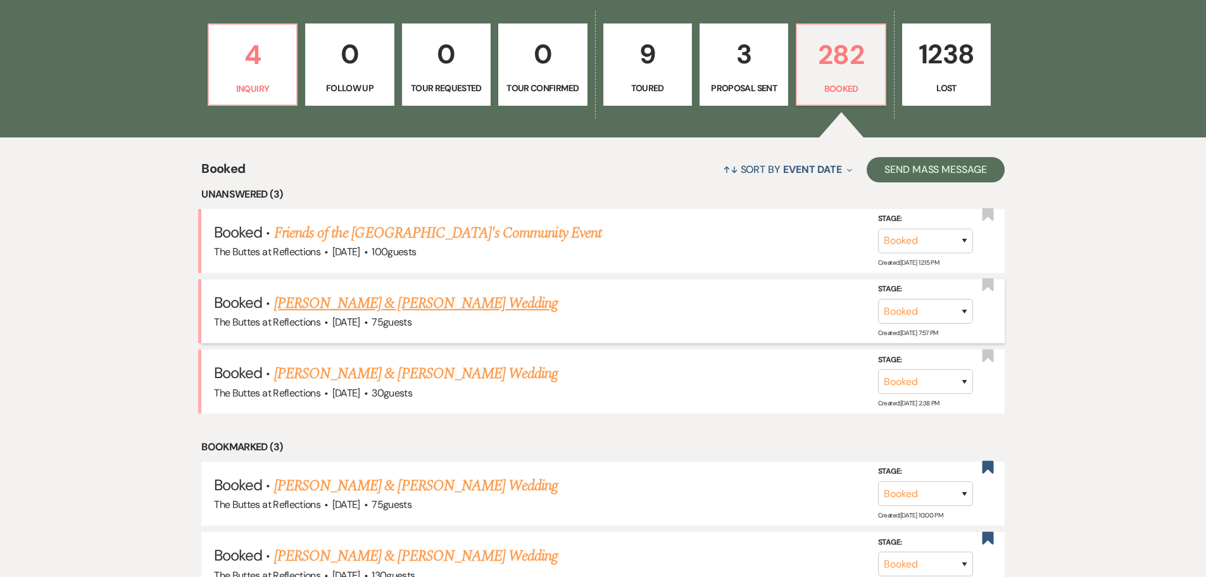
click at [342, 302] on link "[PERSON_NAME] & [PERSON_NAME] Wedding" at bounding box center [416, 303] width 284 height 23
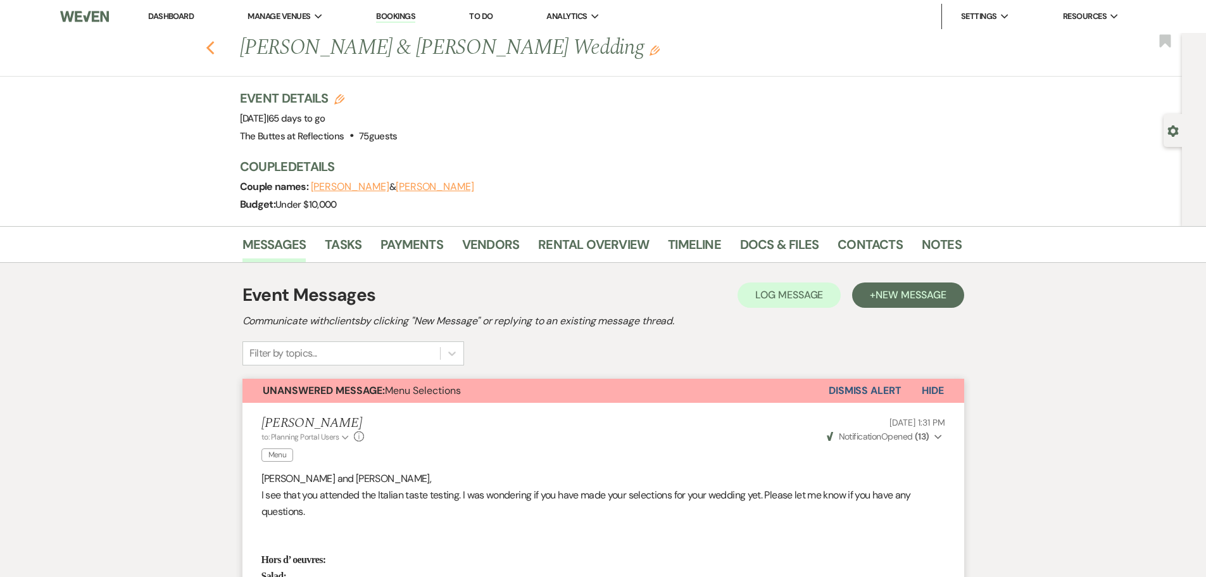
click at [214, 45] on use "button" at bounding box center [210, 48] width 8 height 14
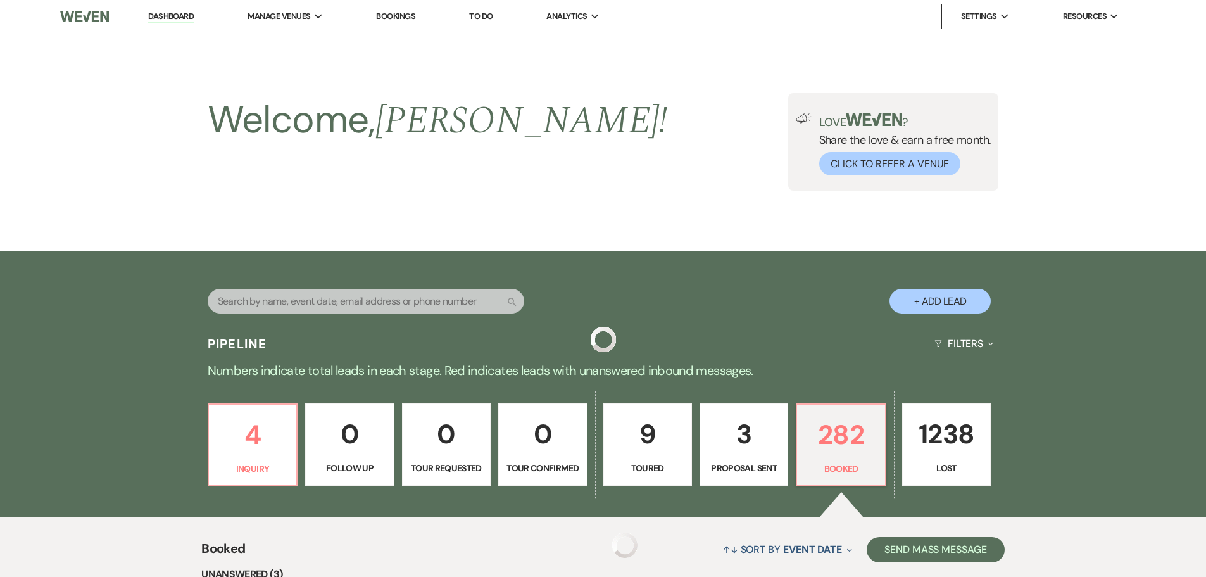
scroll to position [380, 0]
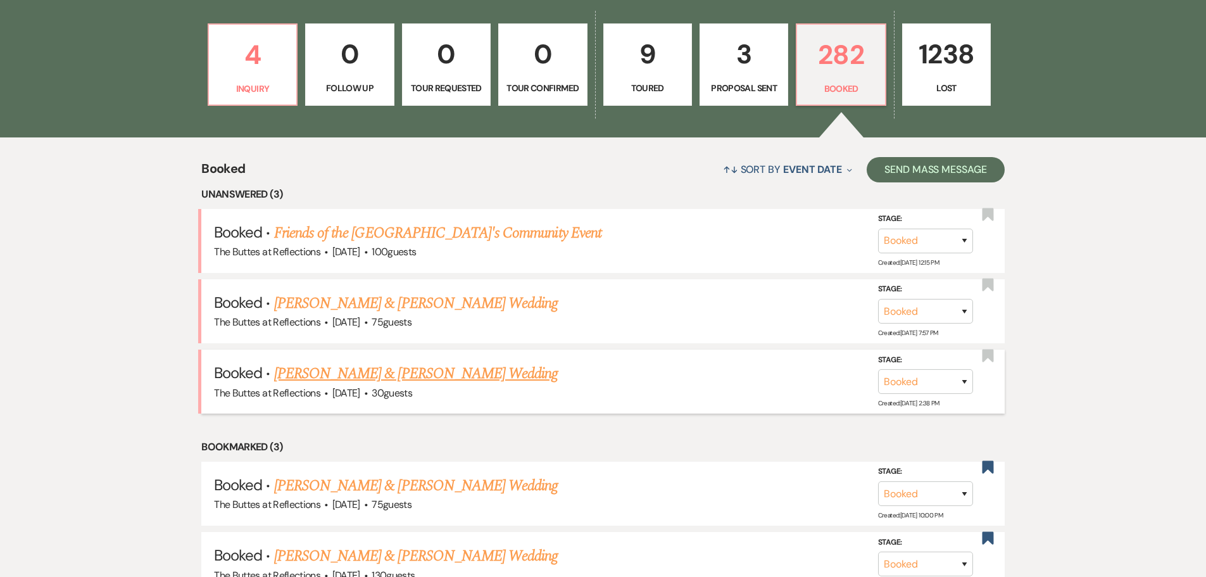
click at [320, 372] on link "[PERSON_NAME] & [PERSON_NAME] Wedding" at bounding box center [416, 373] width 284 height 23
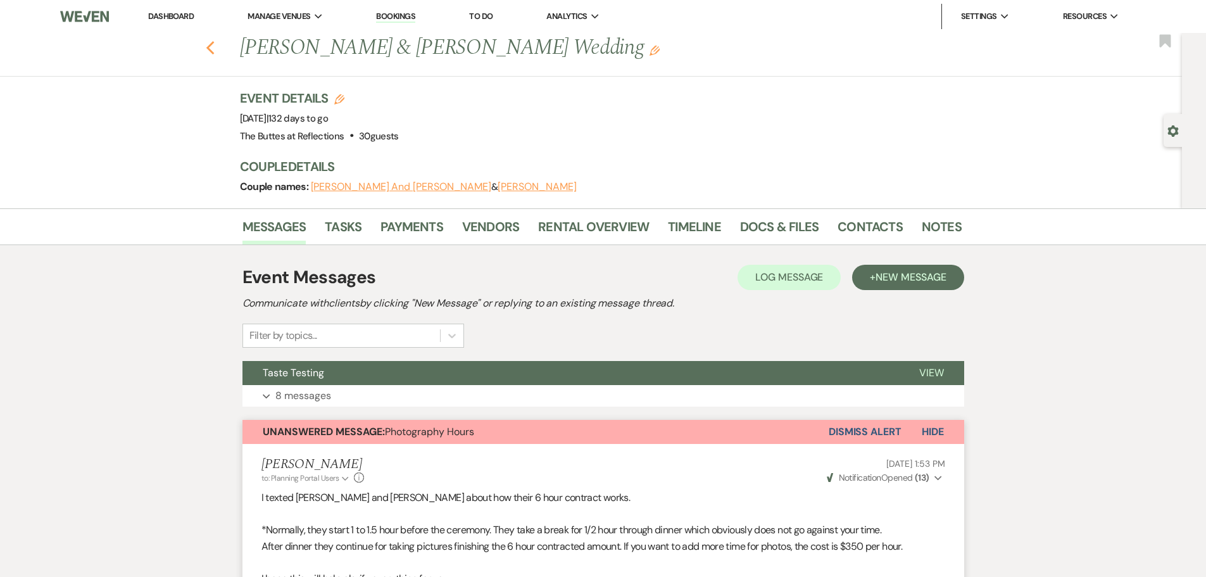
click at [214, 43] on icon "Previous" at bounding box center [210, 48] width 9 height 15
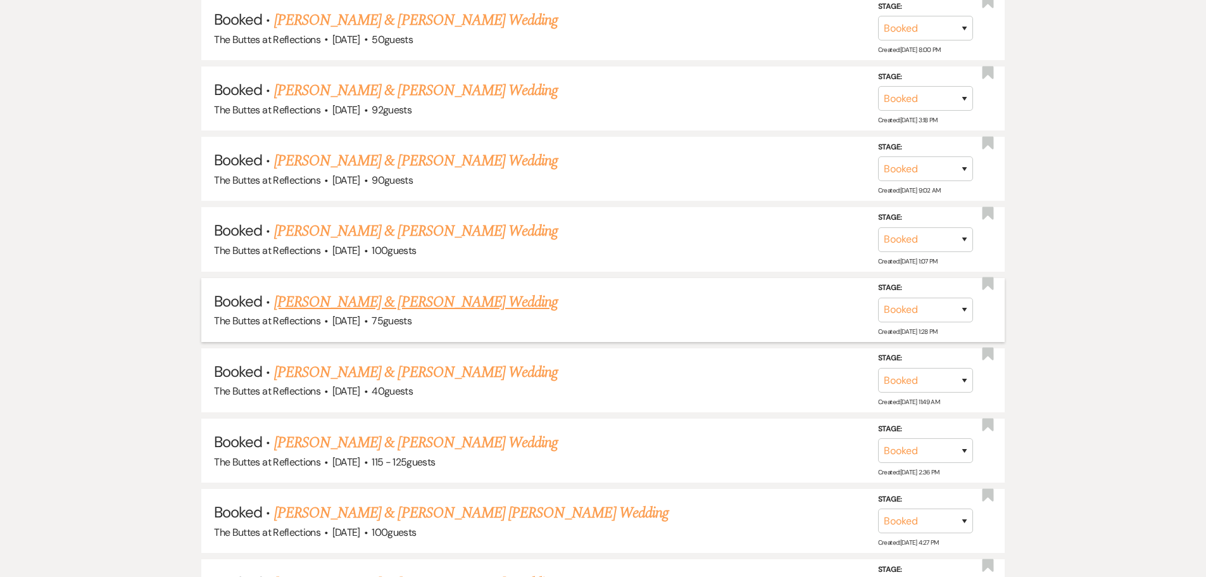
scroll to position [1456, 0]
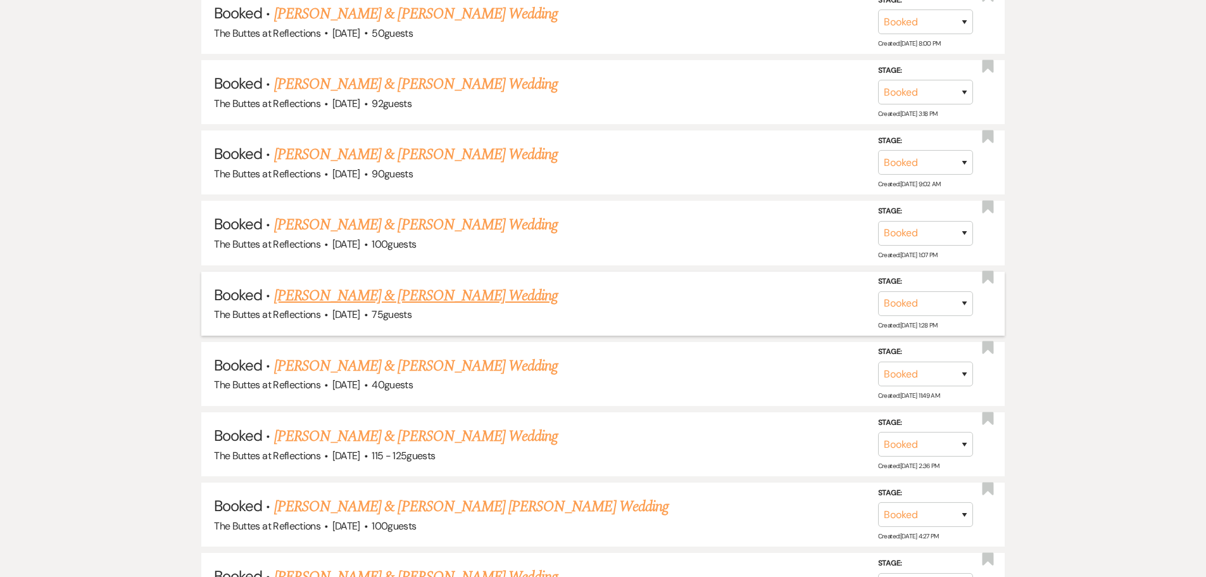
click at [346, 294] on link "[PERSON_NAME] & [PERSON_NAME] Wedding" at bounding box center [416, 295] width 284 height 23
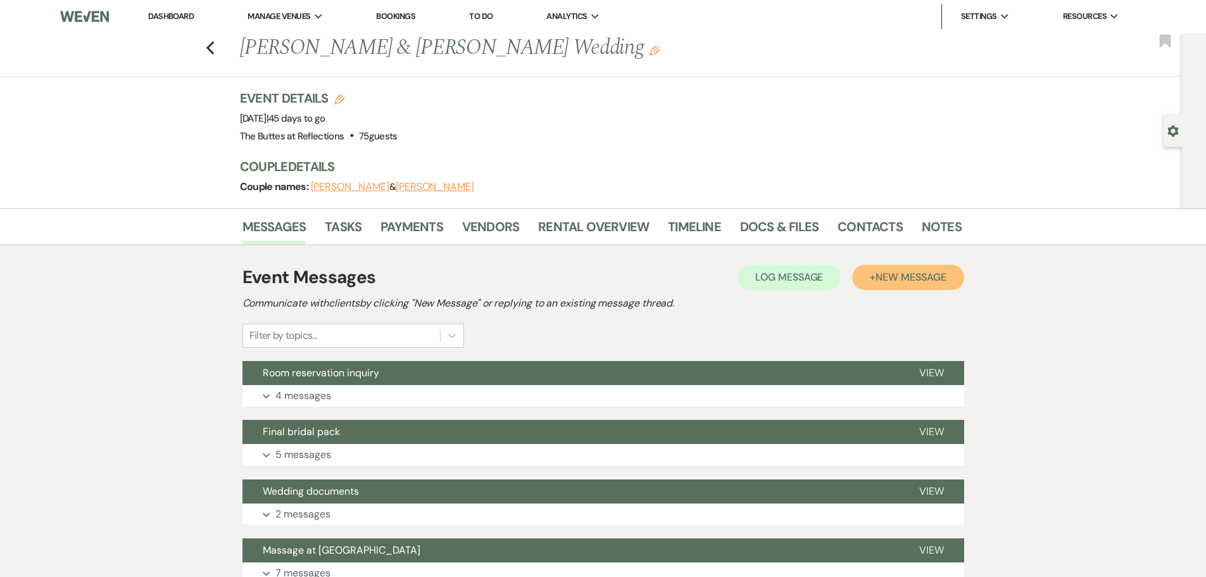
click at [915, 273] on span "New Message" at bounding box center [910, 276] width 70 height 13
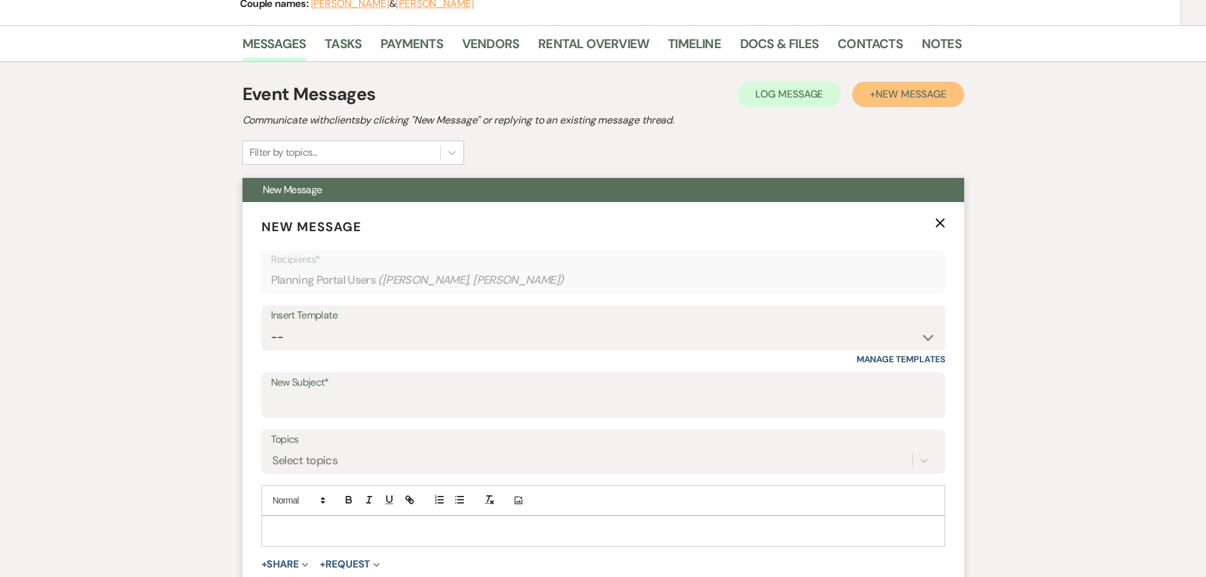
scroll to position [190, 0]
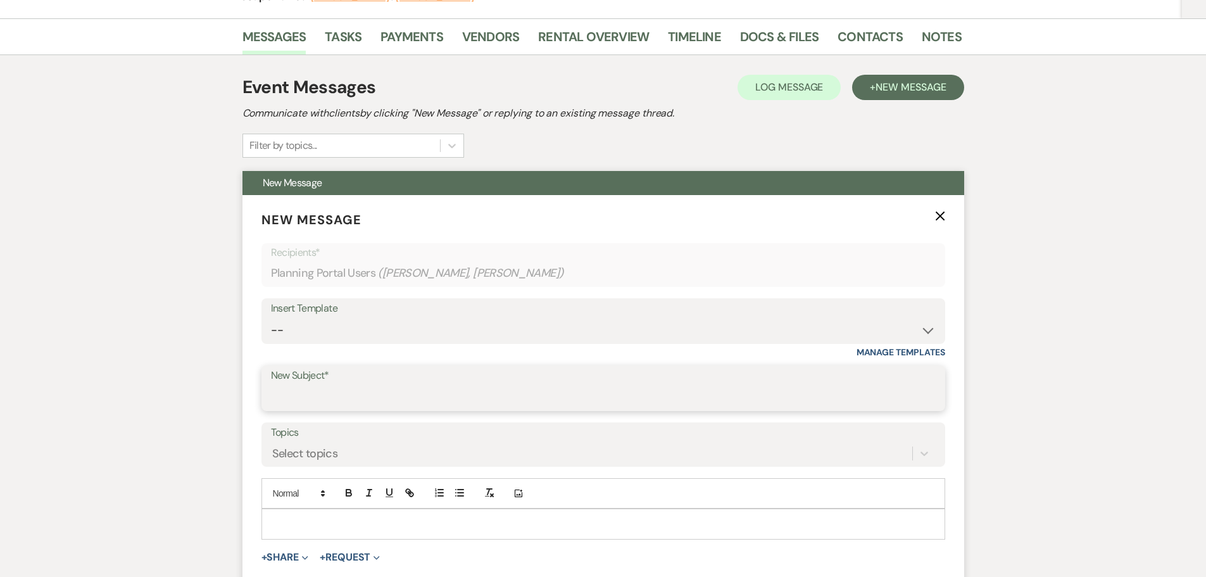
click at [288, 392] on input "New Subject*" at bounding box center [603, 397] width 665 height 25
type input "Setting Appointment"
click at [272, 518] on p at bounding box center [603, 523] width 663 height 14
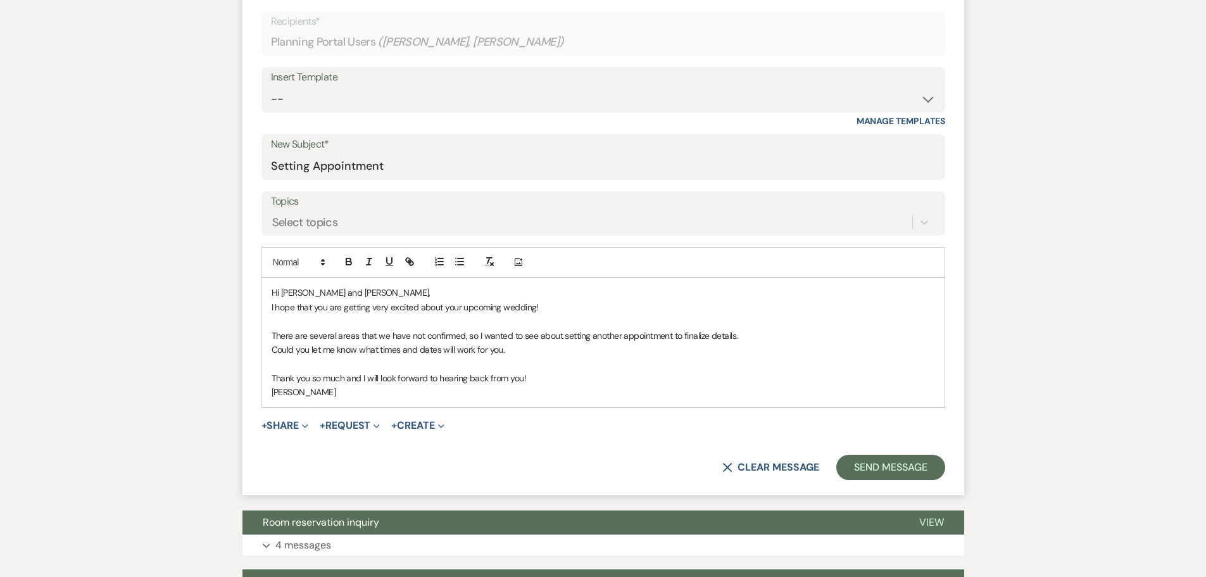
scroll to position [432, 0]
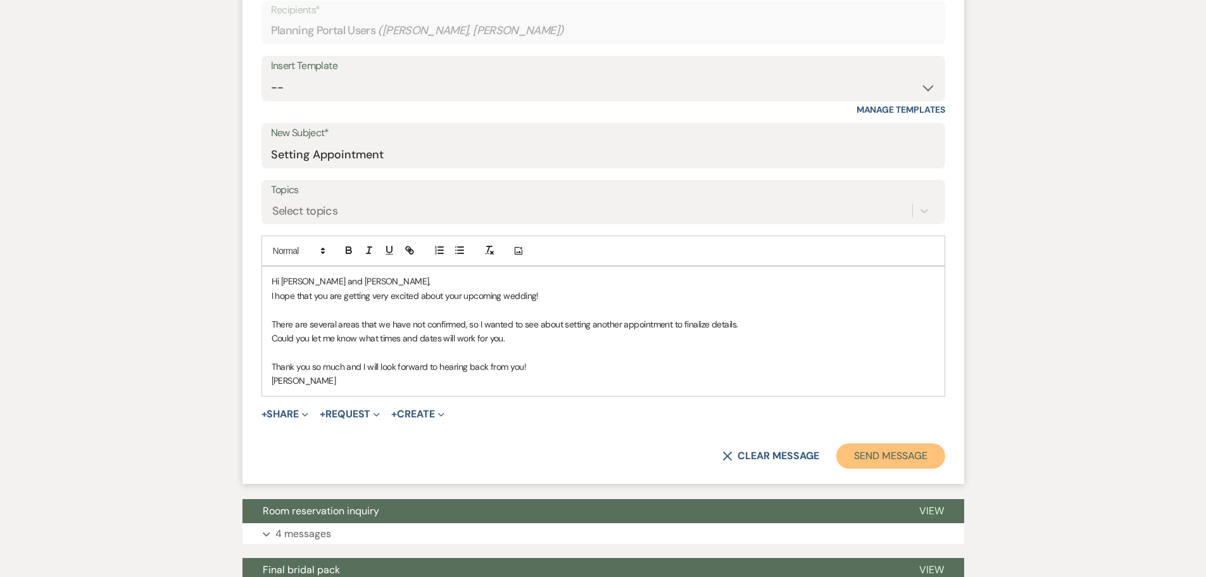
click at [867, 460] on button "Send Message" at bounding box center [890, 455] width 108 height 25
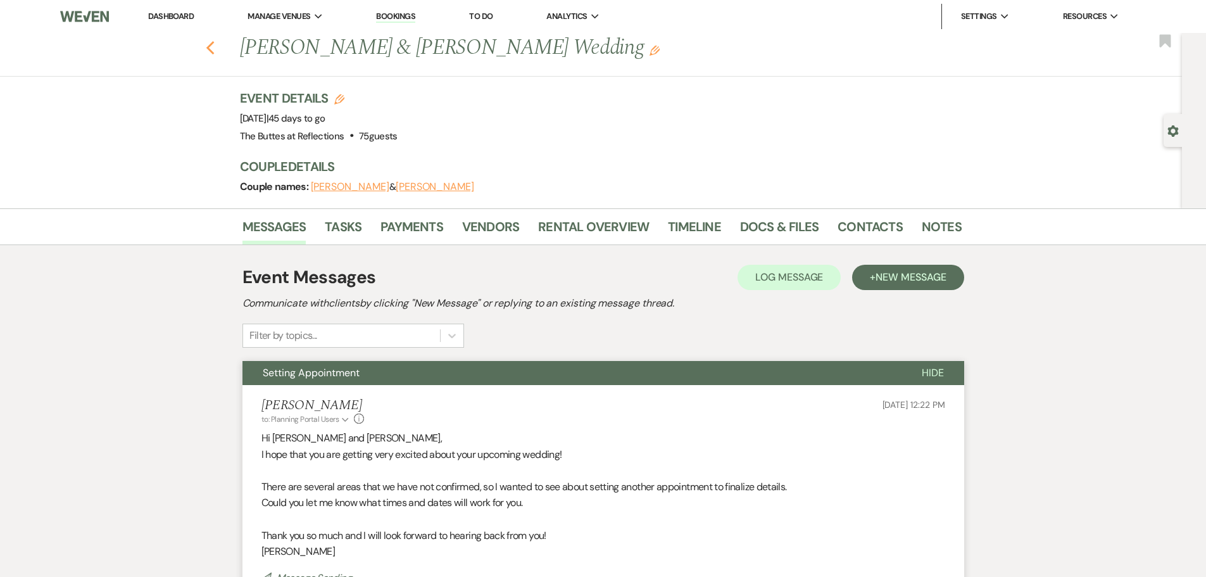
click at [213, 45] on icon "Previous" at bounding box center [210, 48] width 9 height 15
